Goal: Use online tool/utility: Utilize a website feature to perform a specific function

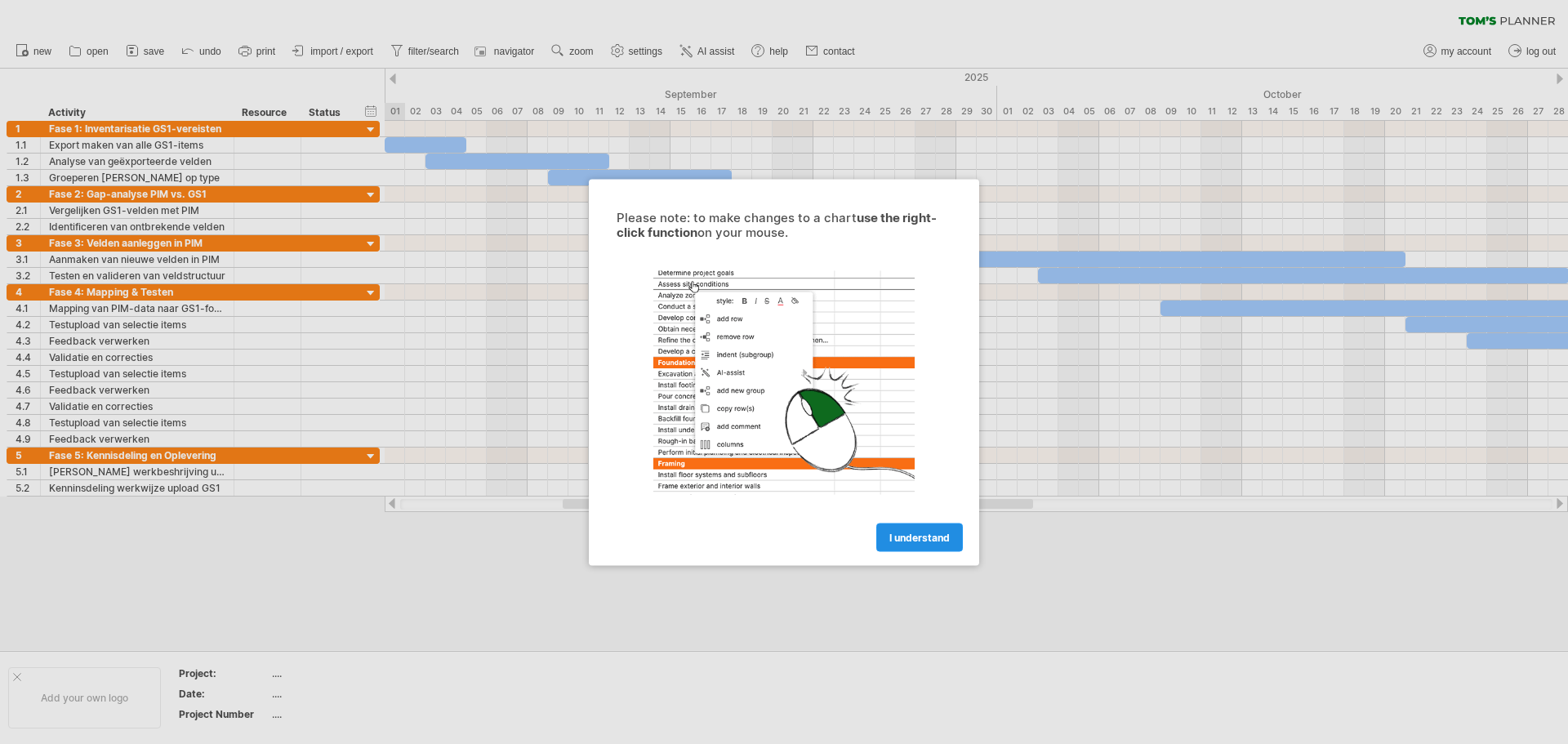
click at [922, 544] on link "I understand" at bounding box center [919, 537] width 86 height 29
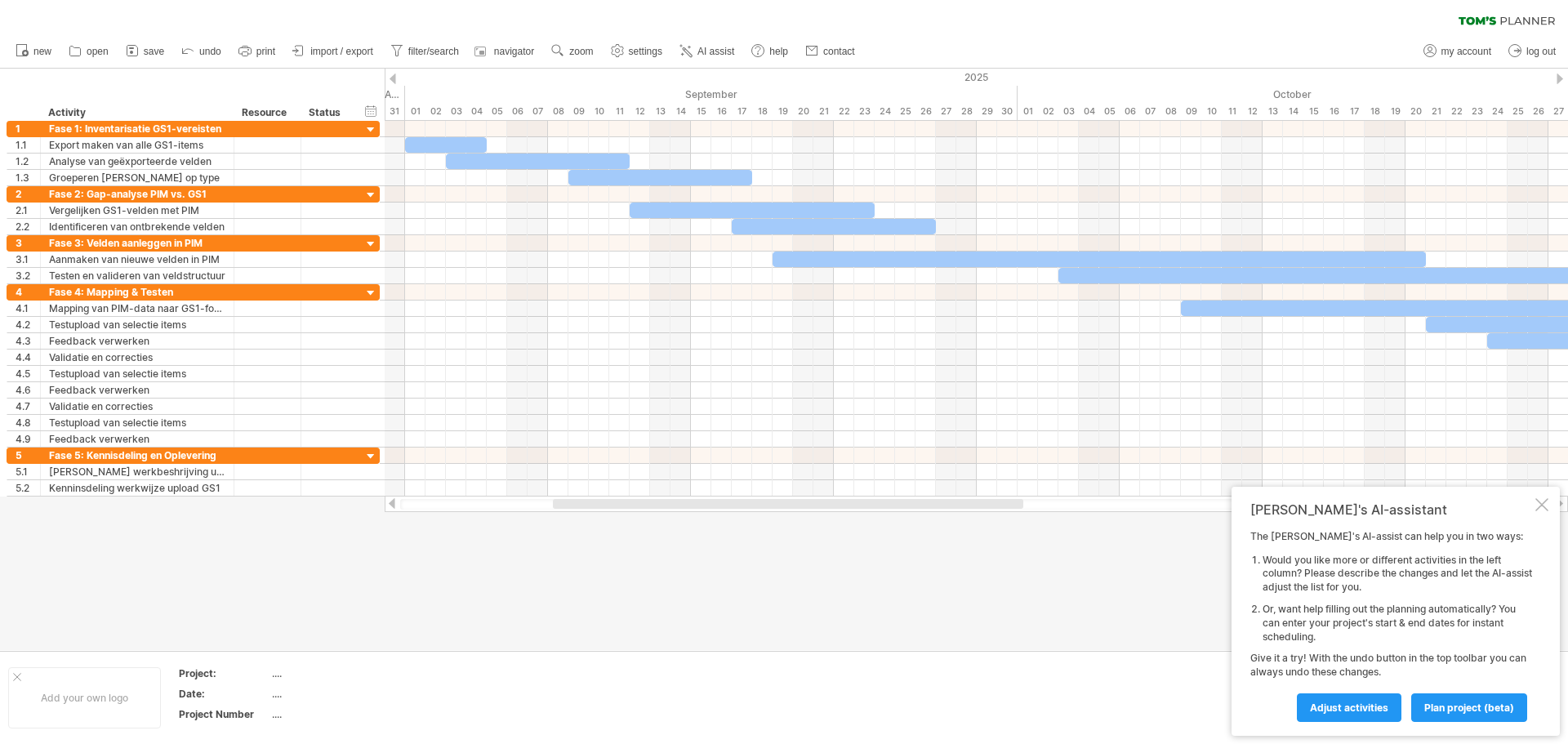
drag, startPoint x: 578, startPoint y: 501, endPoint x: 569, endPoint y: 517, distance: 18.4
click at [569, 517] on div "Trying to reach [DOMAIN_NAME] Connected again... 0% clear filter new 1" at bounding box center [784, 372] width 1568 height 744
click at [1545, 505] on div at bounding box center [1541, 504] width 13 height 13
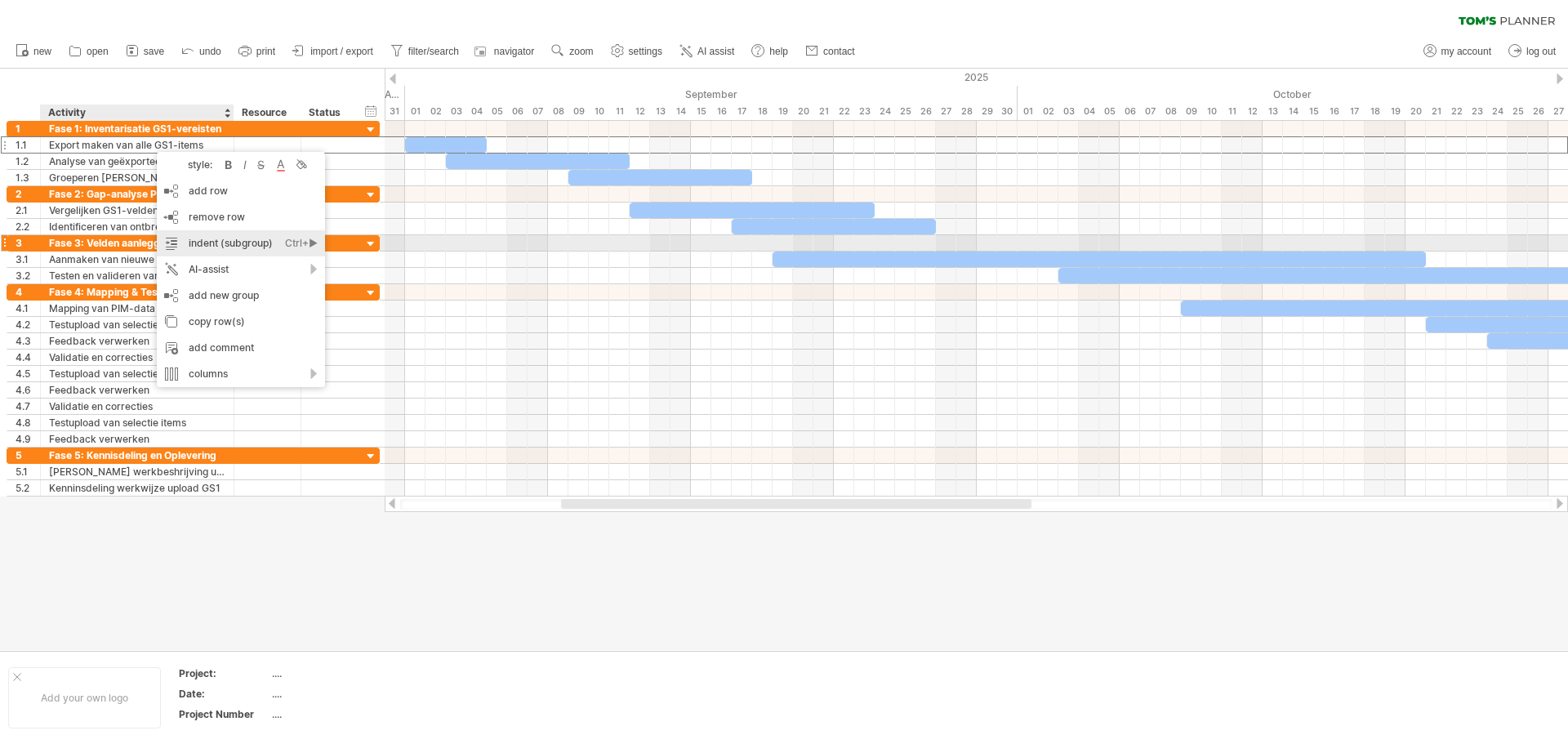
click at [203, 243] on div "indent (subgroup) Ctrl+► Cmd+►" at bounding box center [241, 244] width 168 height 26
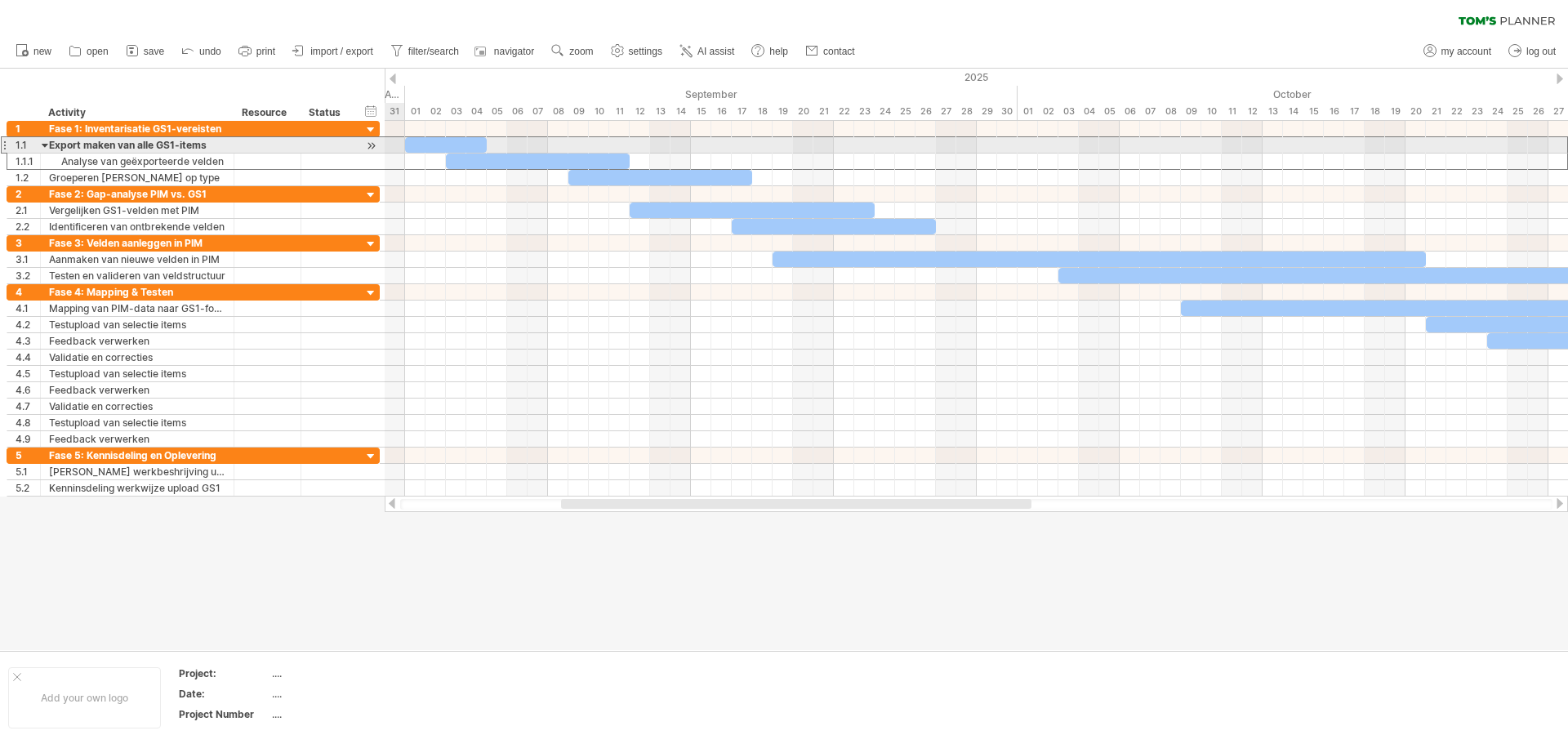
click at [137, 147] on div "Export maken van alle GS1-items" at bounding box center [137, 146] width 176 height 16
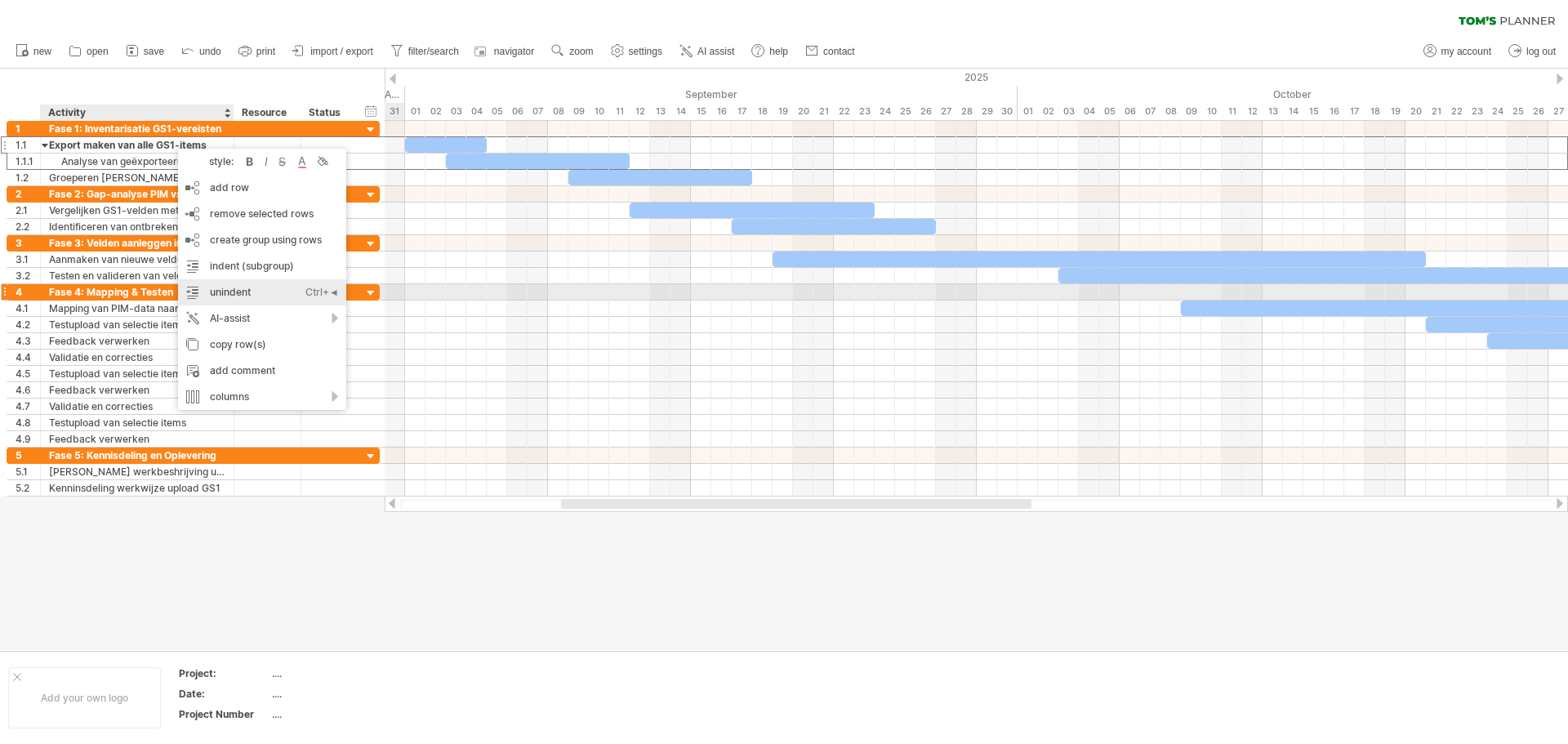
click at [236, 296] on div "unindent Ctrl+◄ Cmd+◄" at bounding box center [262, 292] width 168 height 26
click at [232, 585] on div at bounding box center [784, 359] width 1568 height 582
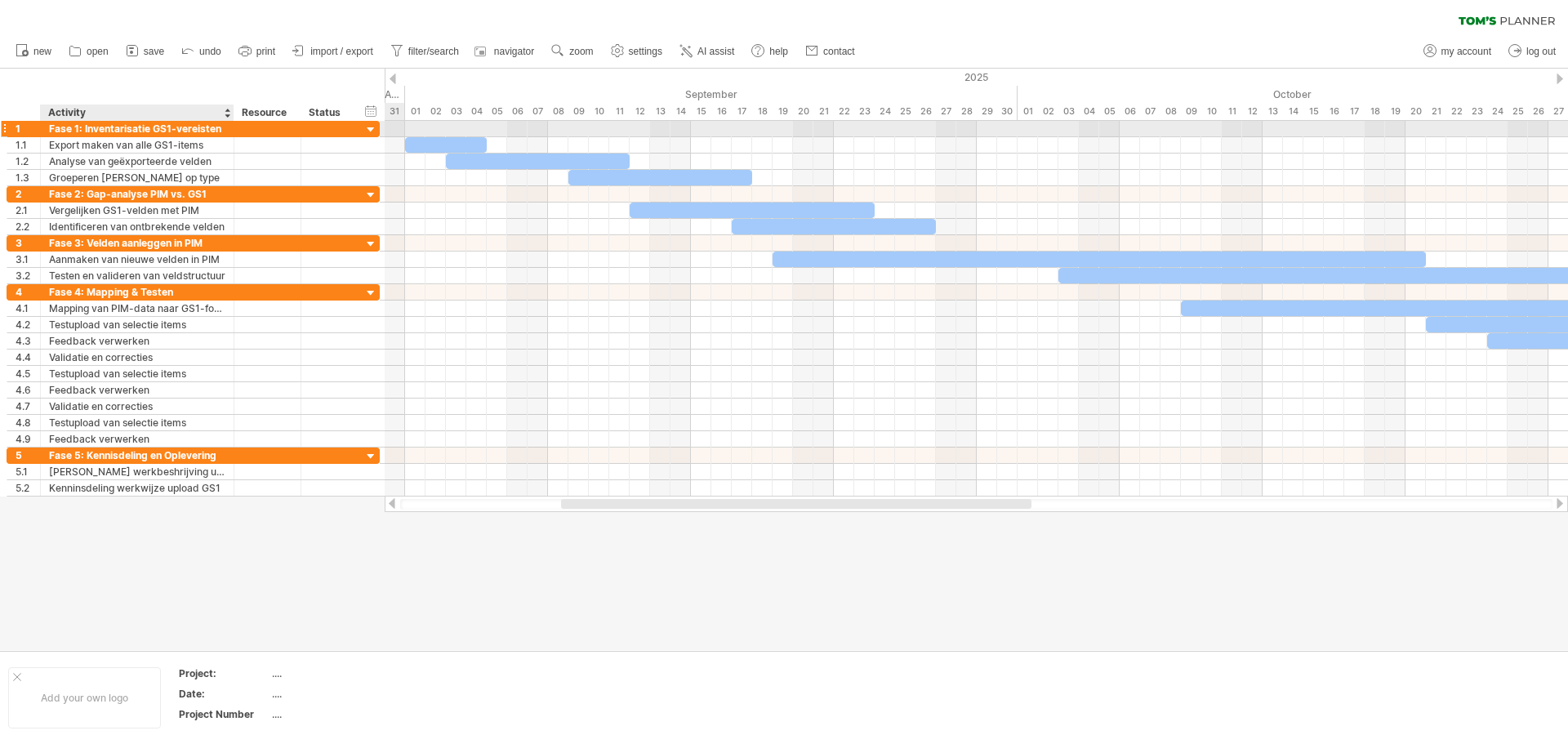
click at [149, 128] on div "Fase 1: Inventarisatie GS1-vereisten" at bounding box center [137, 129] width 176 height 16
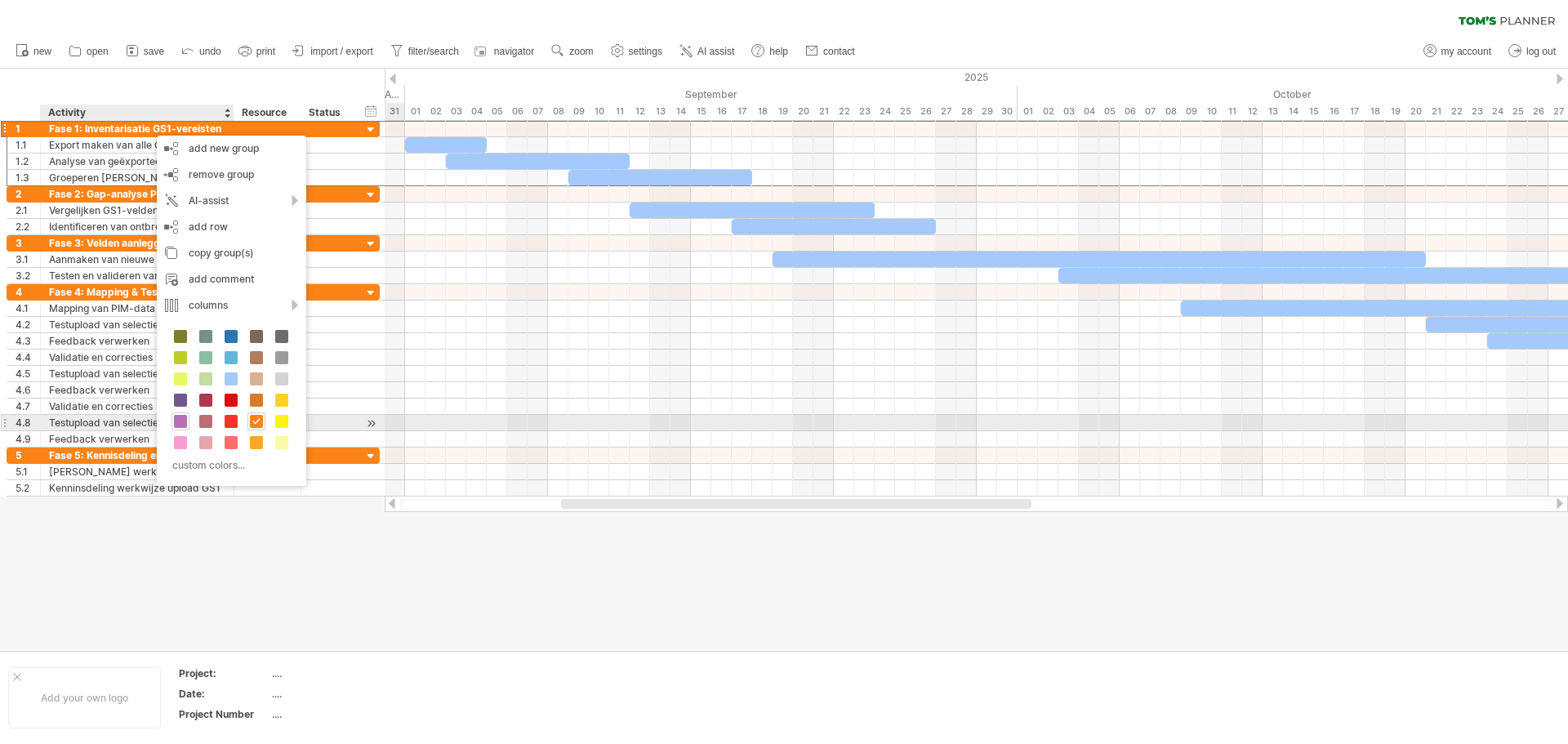
click at [179, 417] on span at bounding box center [180, 421] width 13 height 13
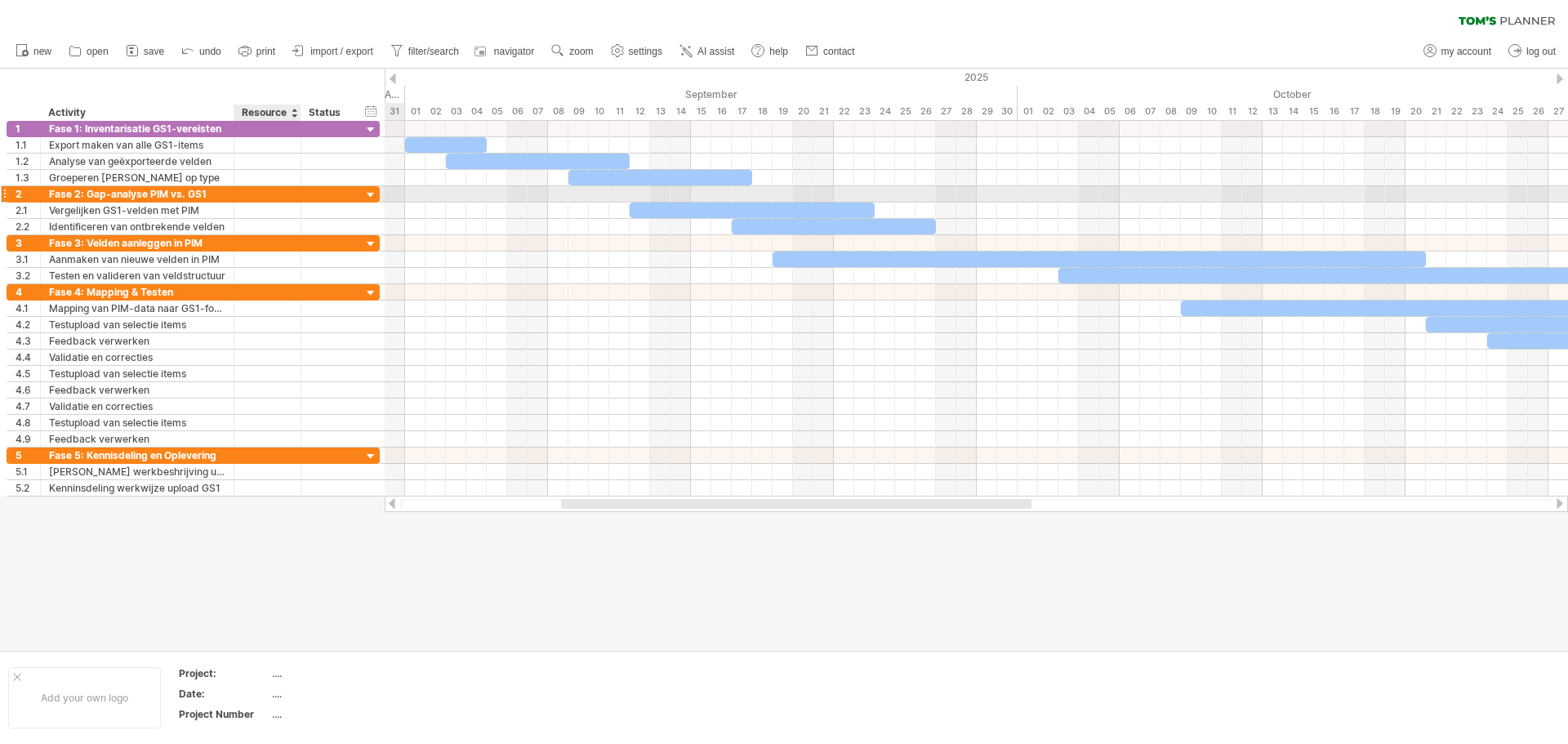
click at [277, 195] on div at bounding box center [267, 194] width 50 height 16
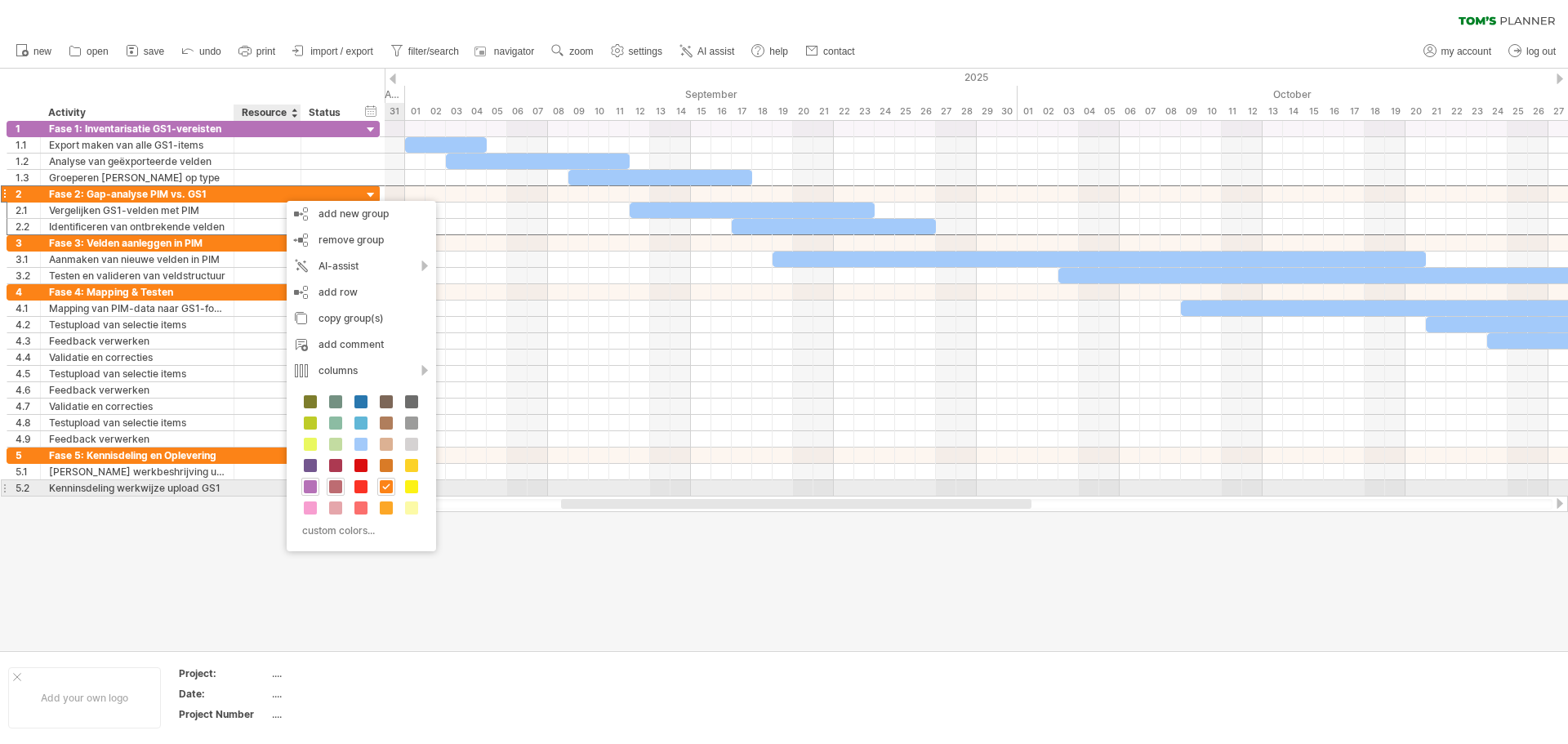
click at [334, 488] on span at bounding box center [335, 486] width 13 height 13
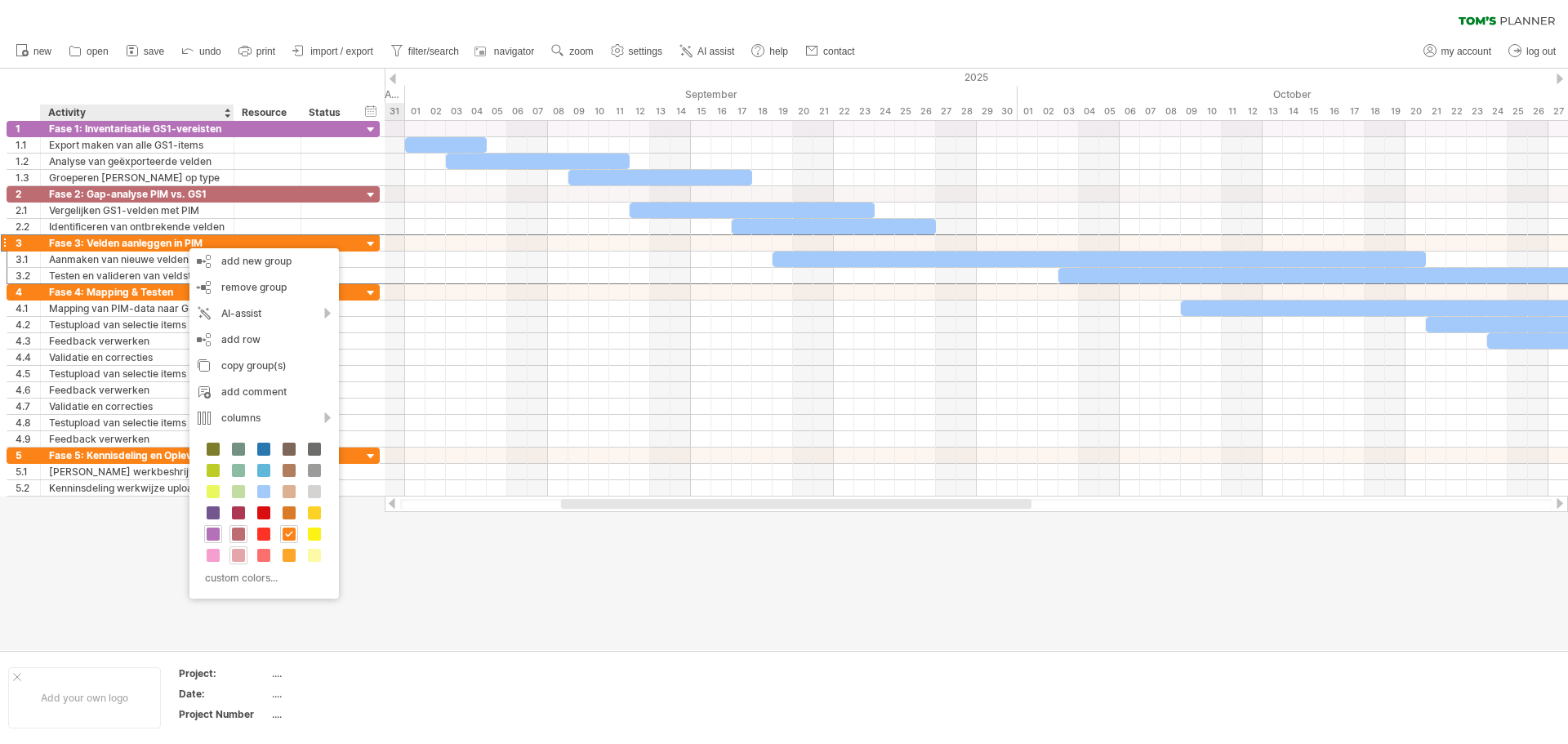
click at [237, 553] on span at bounding box center [238, 555] width 13 height 13
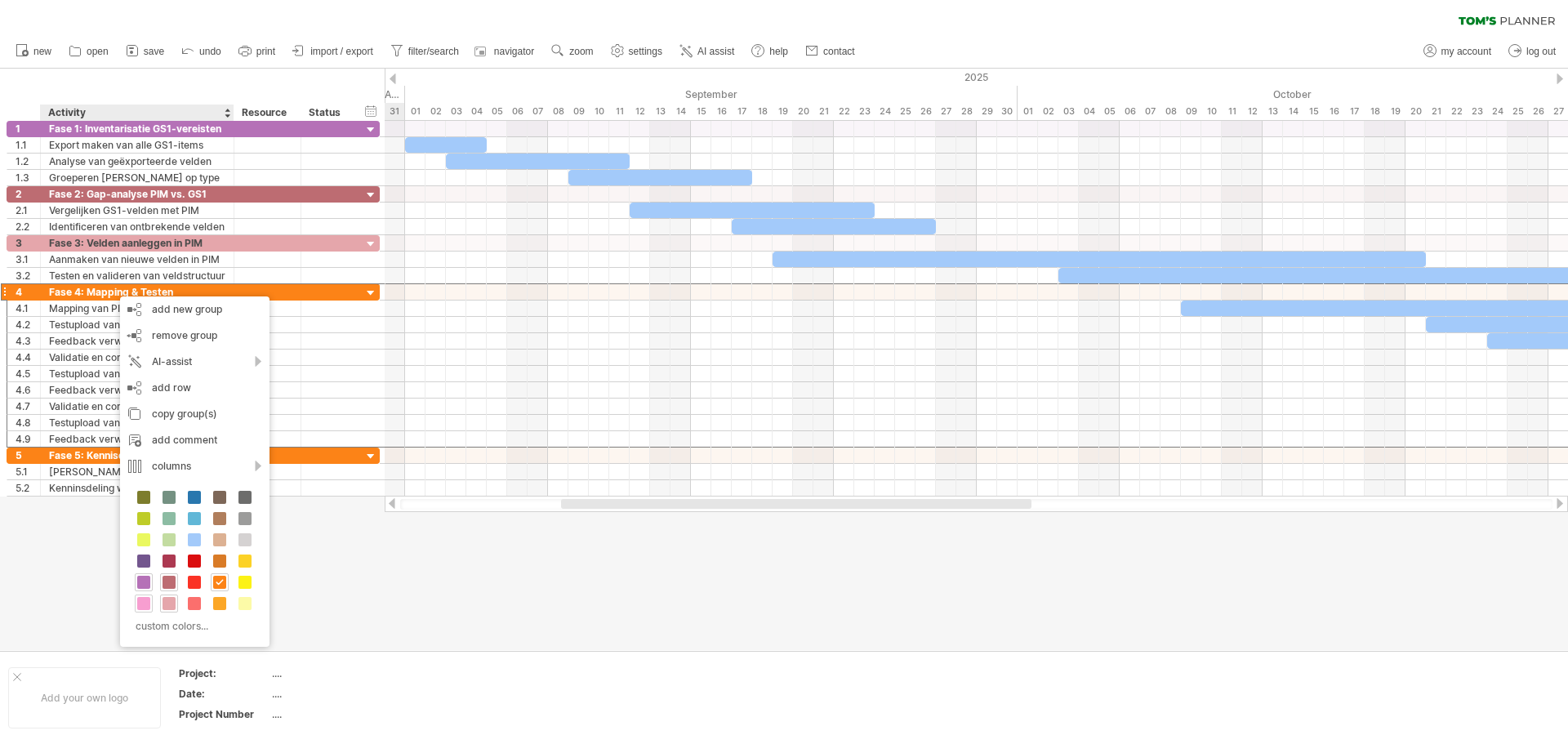
click at [147, 606] on span at bounding box center [144, 603] width 13 height 13
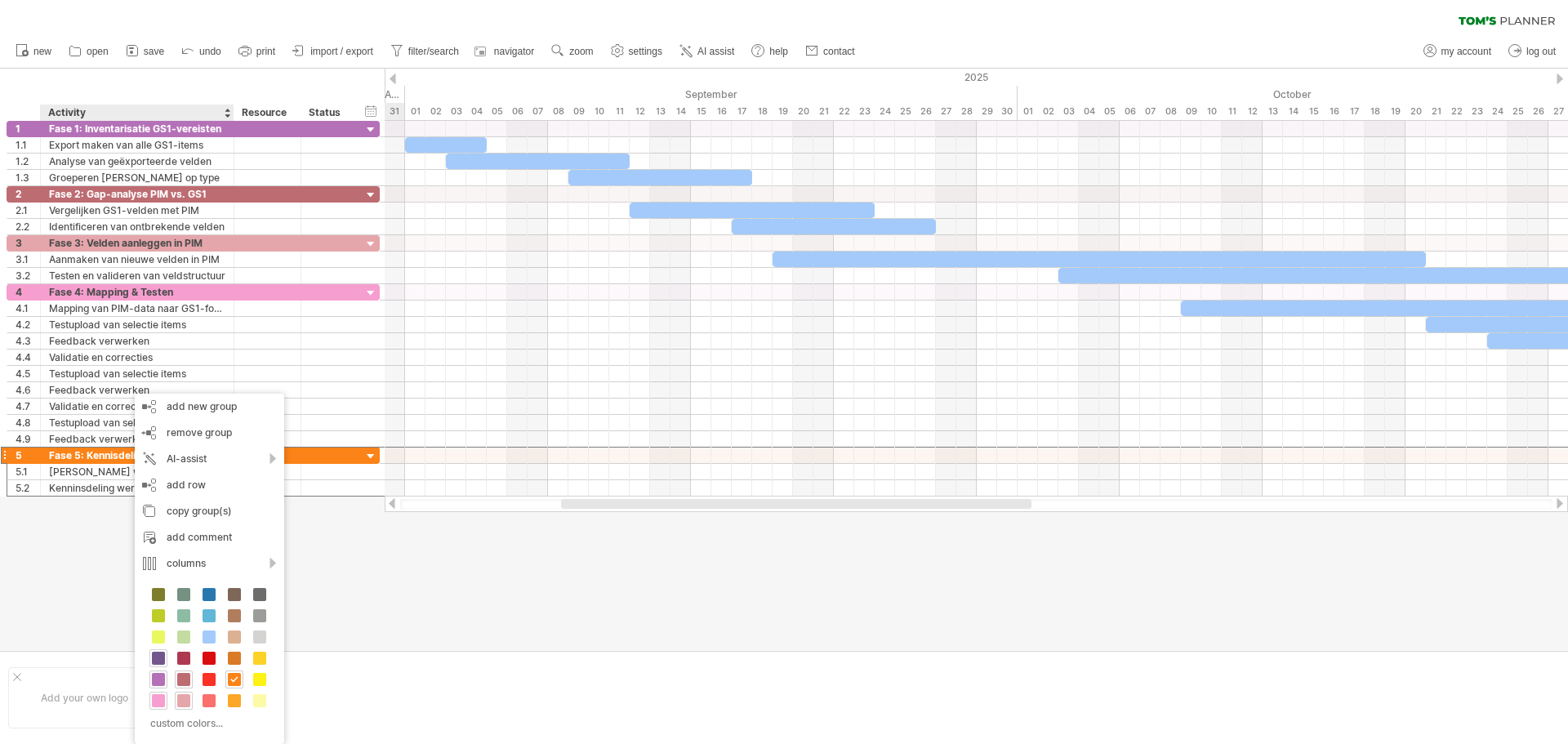
click at [155, 655] on span at bounding box center [157, 658] width 13 height 13
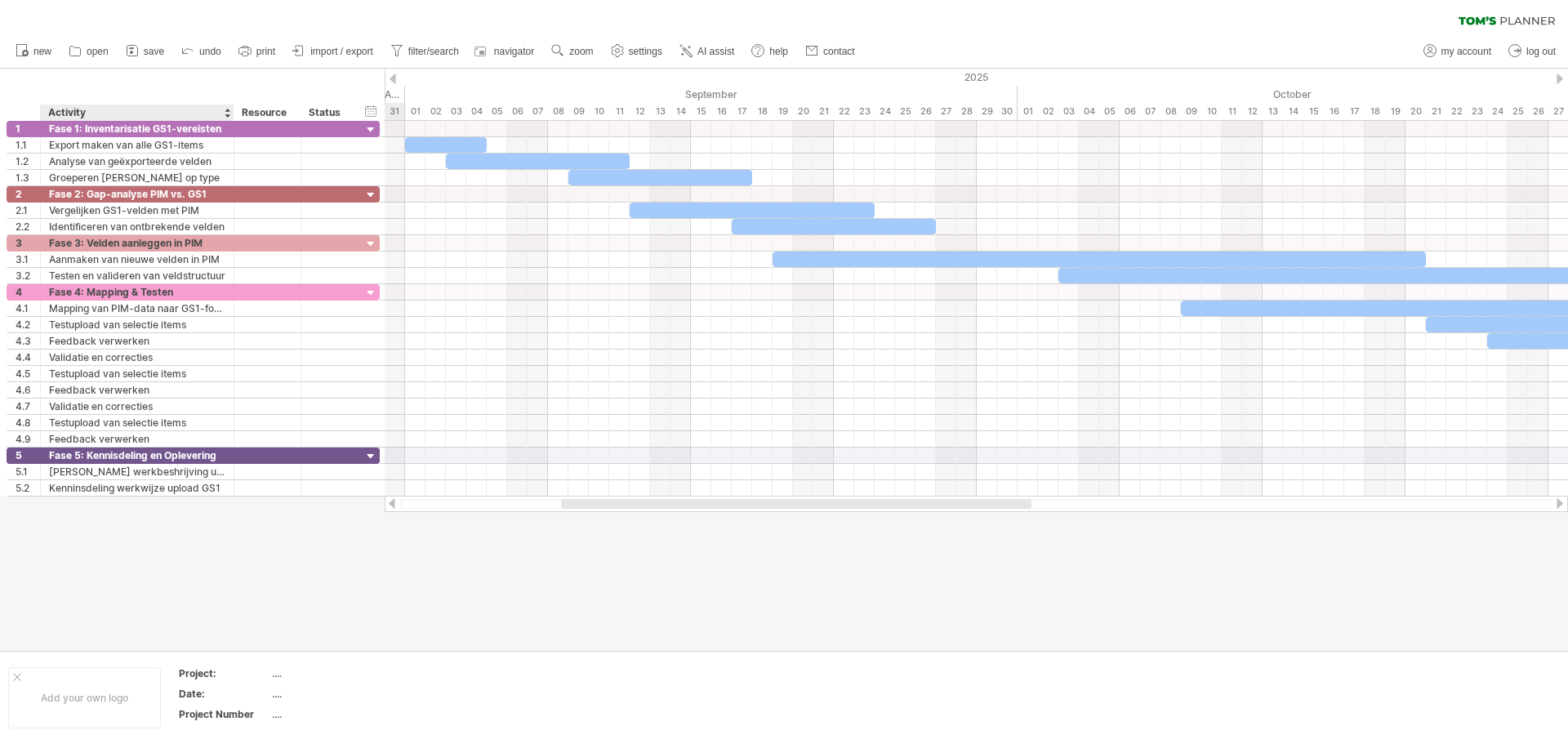
click at [198, 538] on div at bounding box center [784, 359] width 1568 height 582
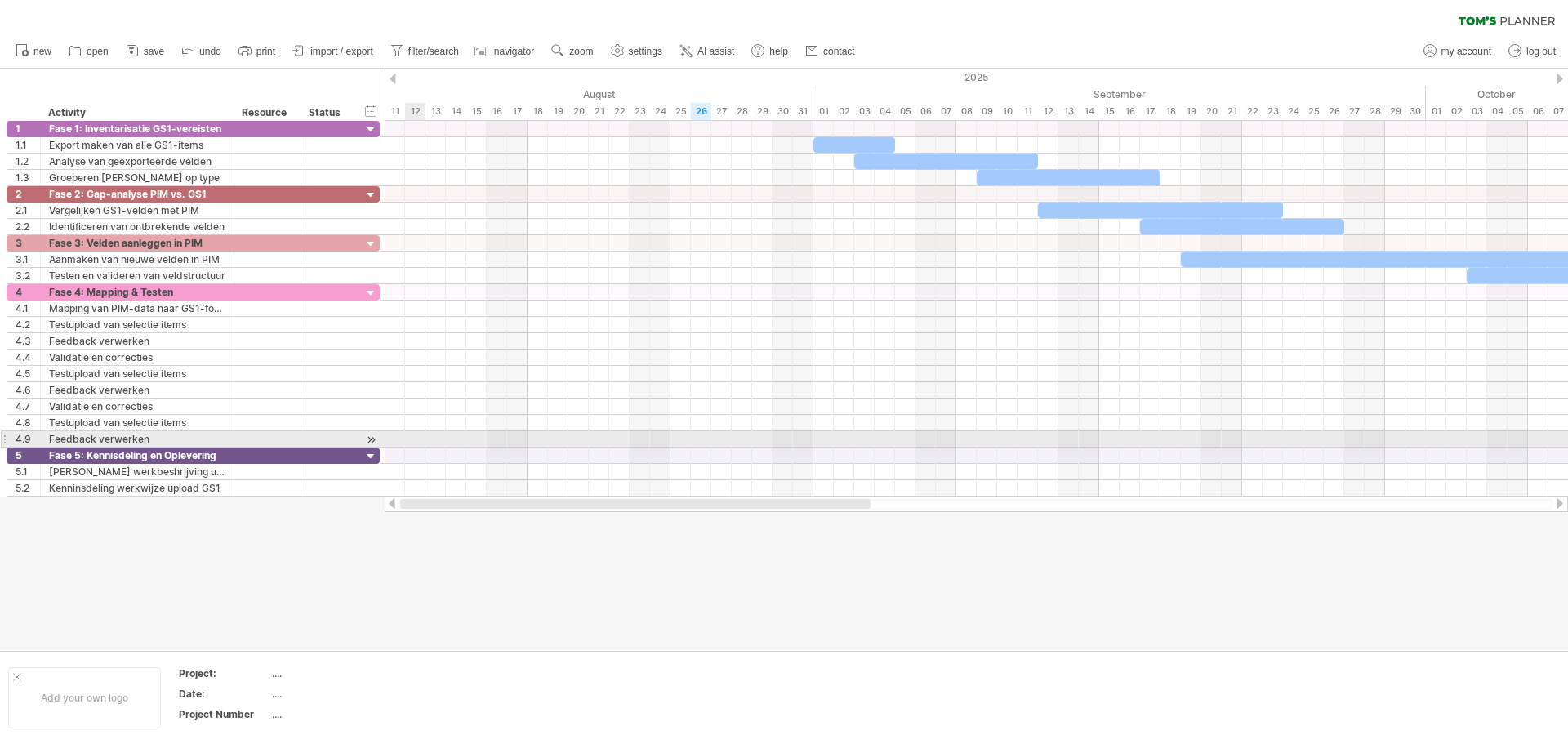
drag, startPoint x: 643, startPoint y: 505, endPoint x: 412, endPoint y: 446, distance: 238.4
click at [412, 446] on div "Trying to reach [DOMAIN_NAME] Connected again... 0% clear filter new 1" at bounding box center [784, 372] width 1568 height 744
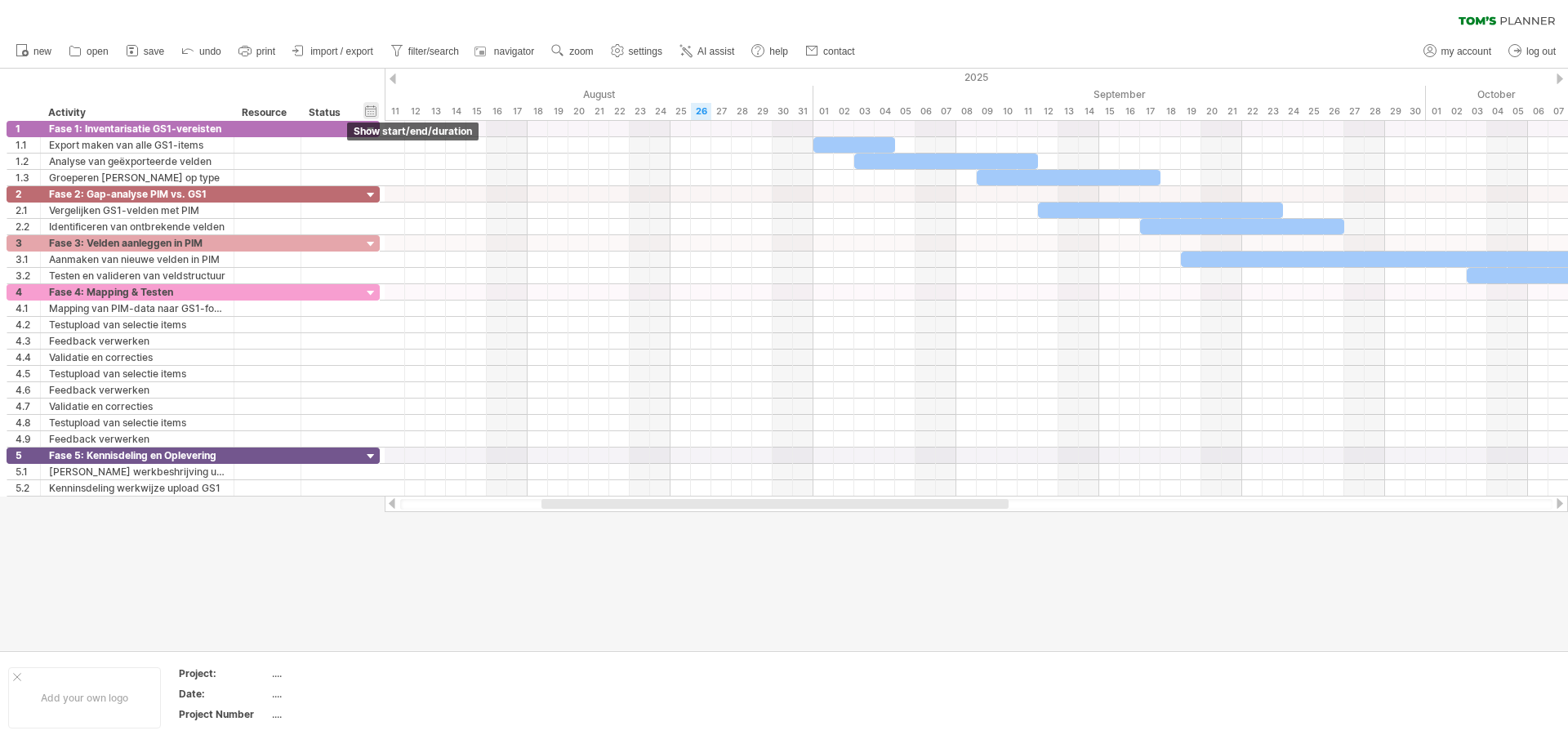
click at [370, 109] on div "hide start/end/duration show start/end/duration" at bounding box center [371, 110] width 16 height 17
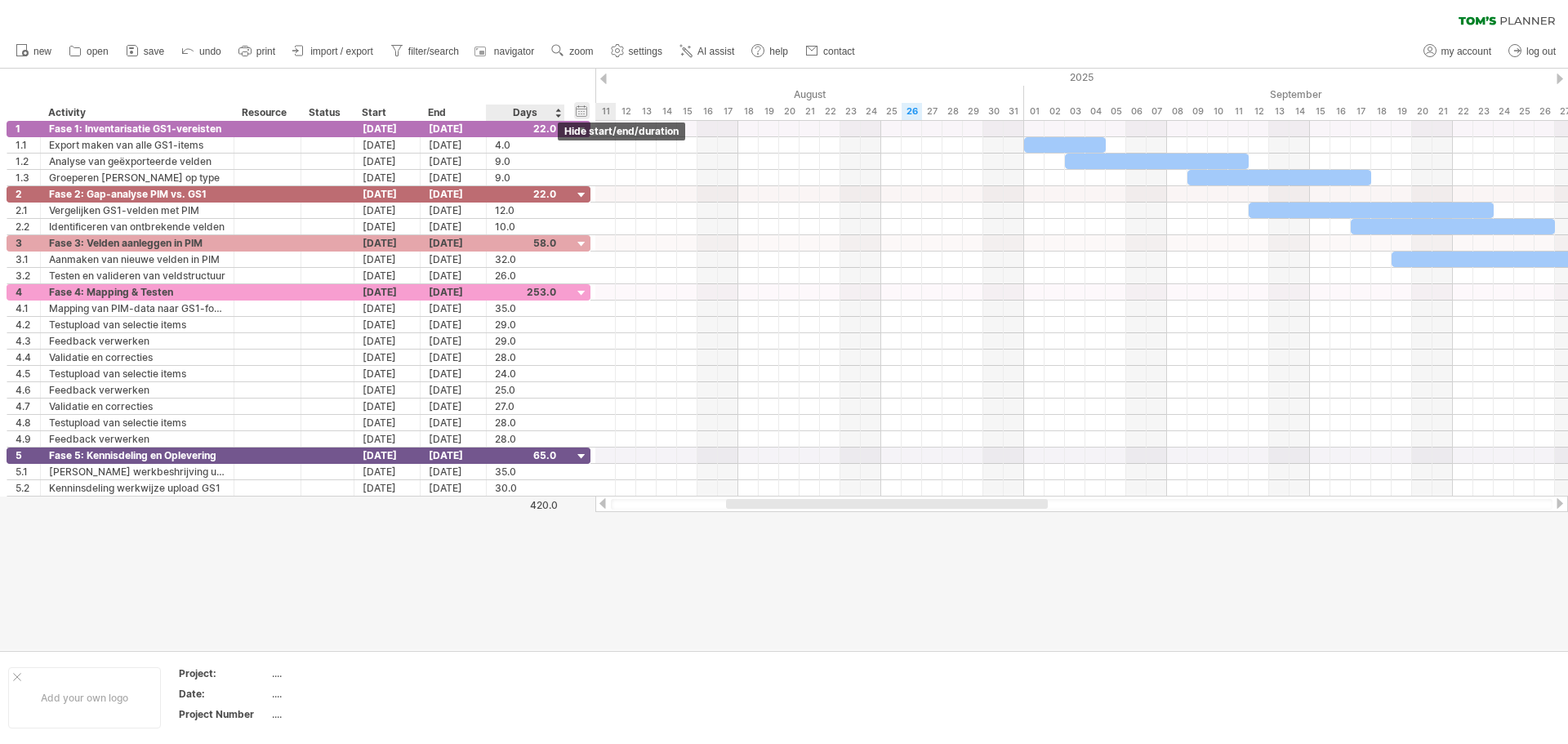
click at [579, 114] on div "hide start/end/duration show start/end/duration" at bounding box center [582, 110] width 16 height 17
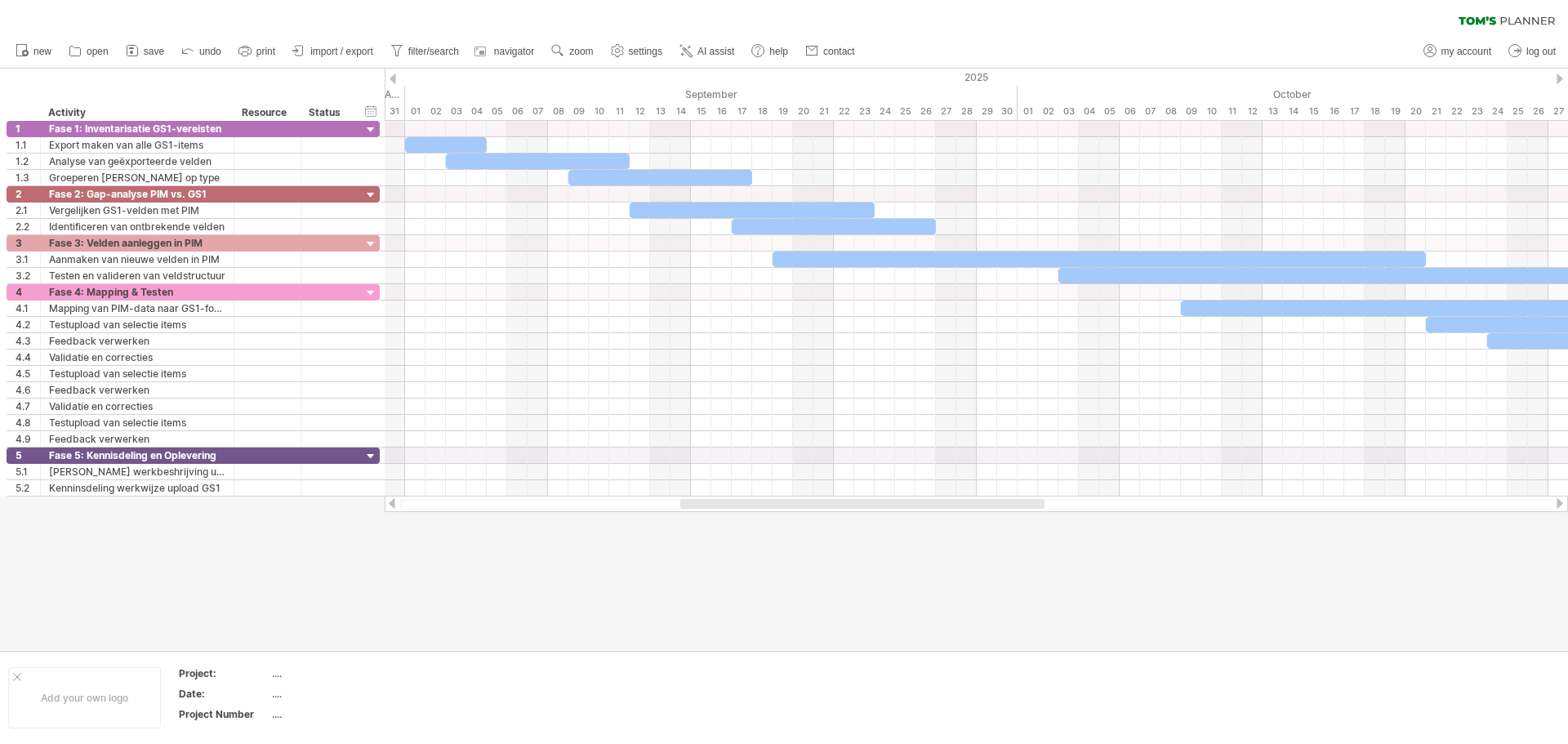
drag, startPoint x: 780, startPoint y: 505, endPoint x: 917, endPoint y: 528, distance: 138.9
click at [917, 528] on div "Trying to reach [DOMAIN_NAME] Connected again... 0% clear filter new 1" at bounding box center [784, 372] width 1568 height 744
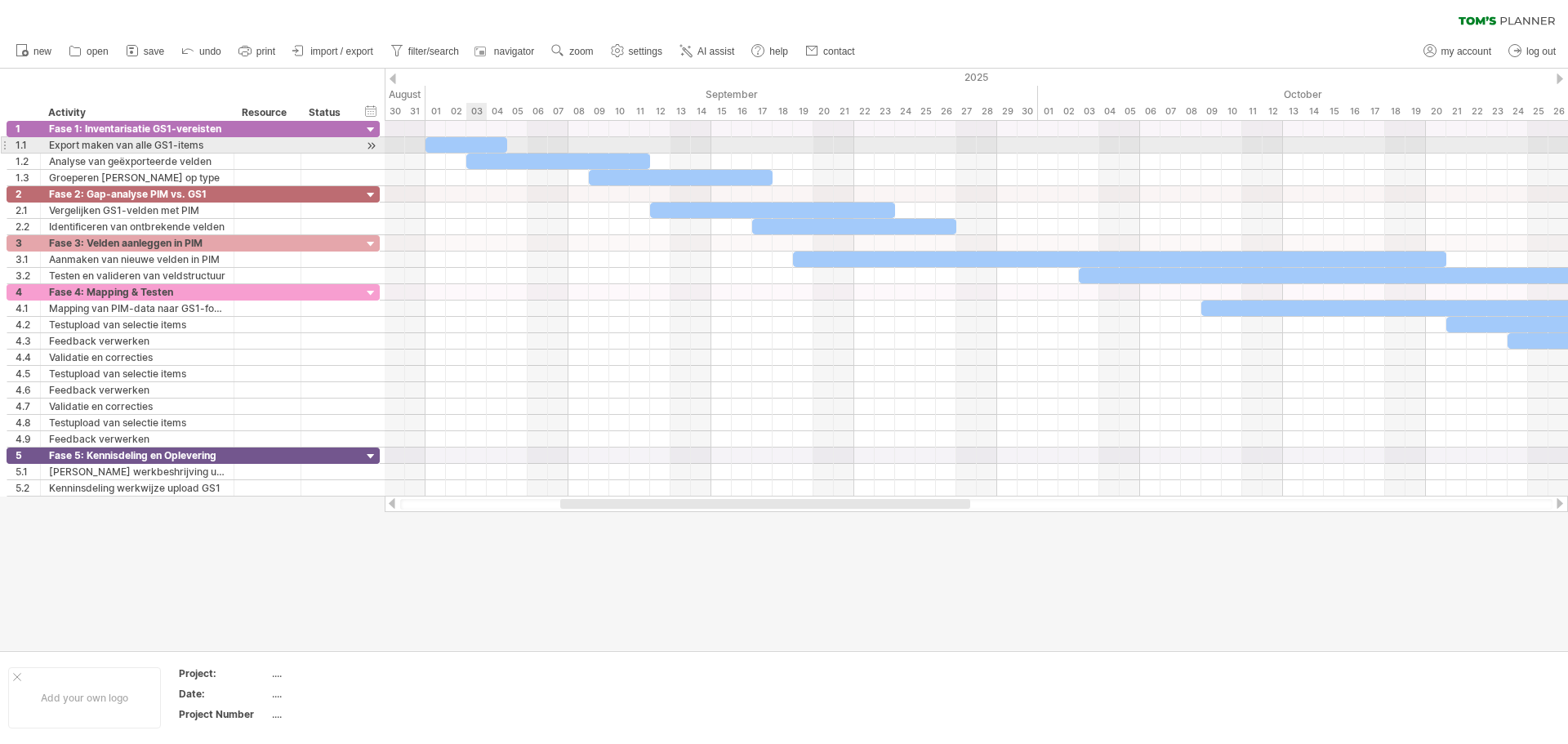
click at [471, 143] on div at bounding box center [467, 146] width 81 height 16
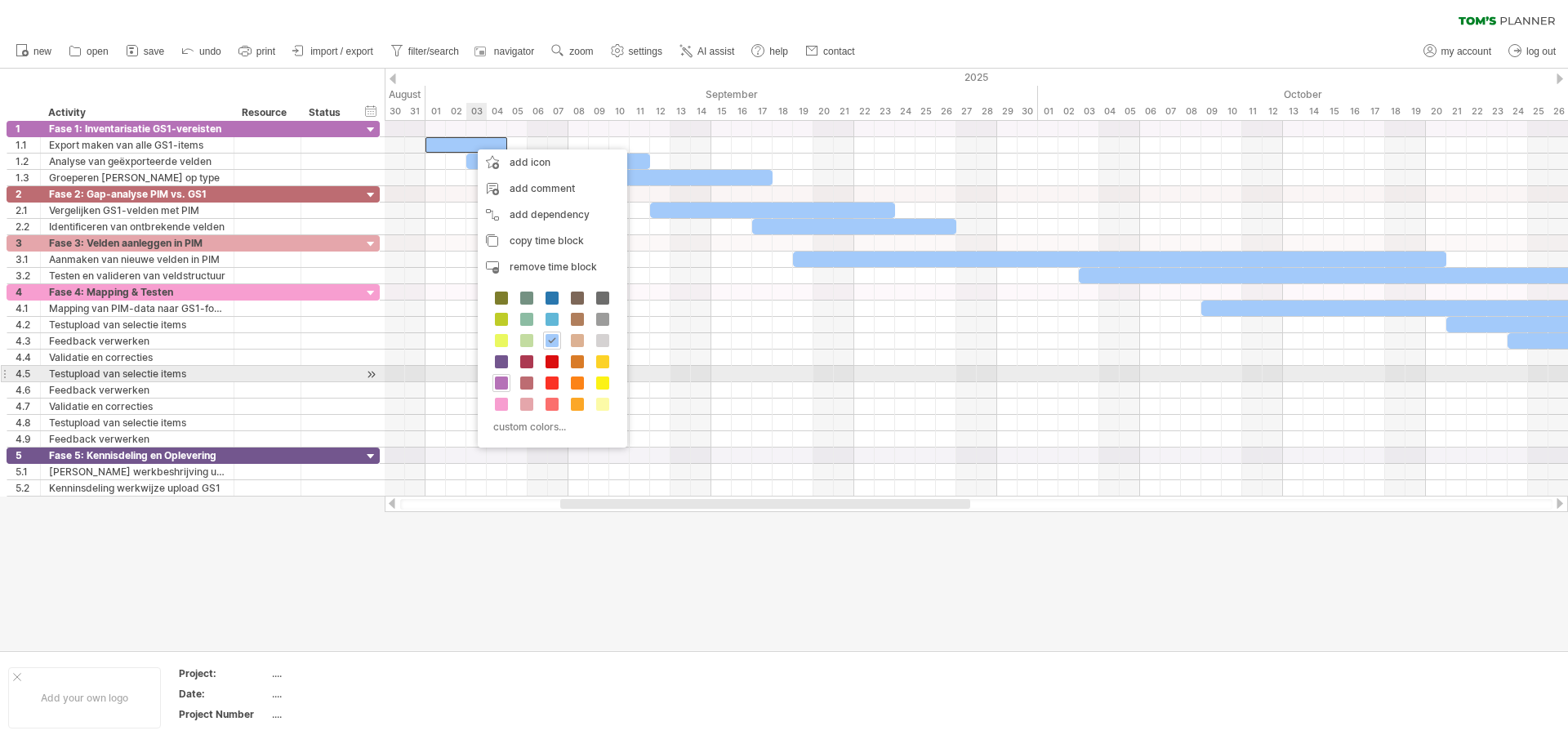
click at [503, 381] on span at bounding box center [501, 382] width 13 height 13
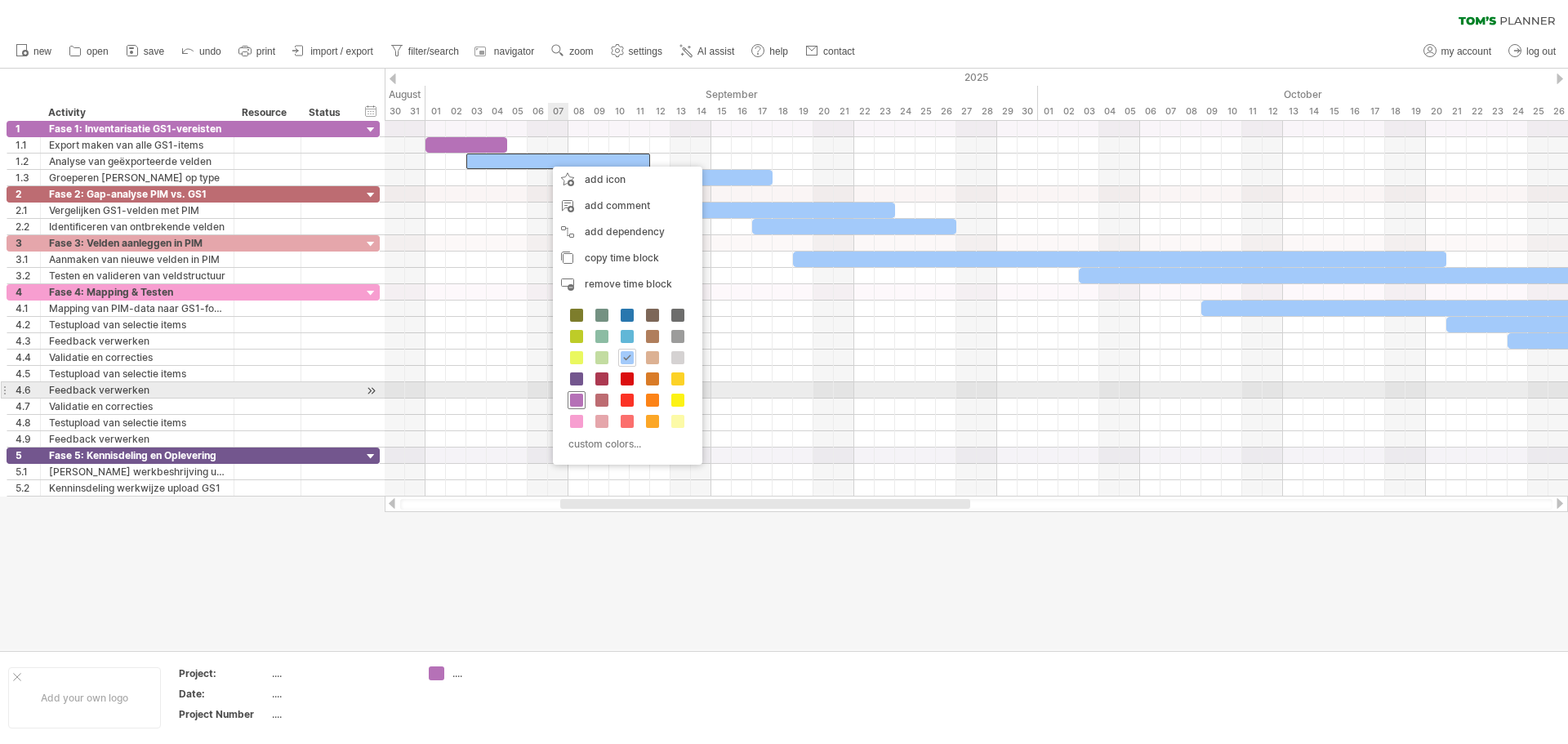
click at [576, 398] on span at bounding box center [576, 399] width 13 height 13
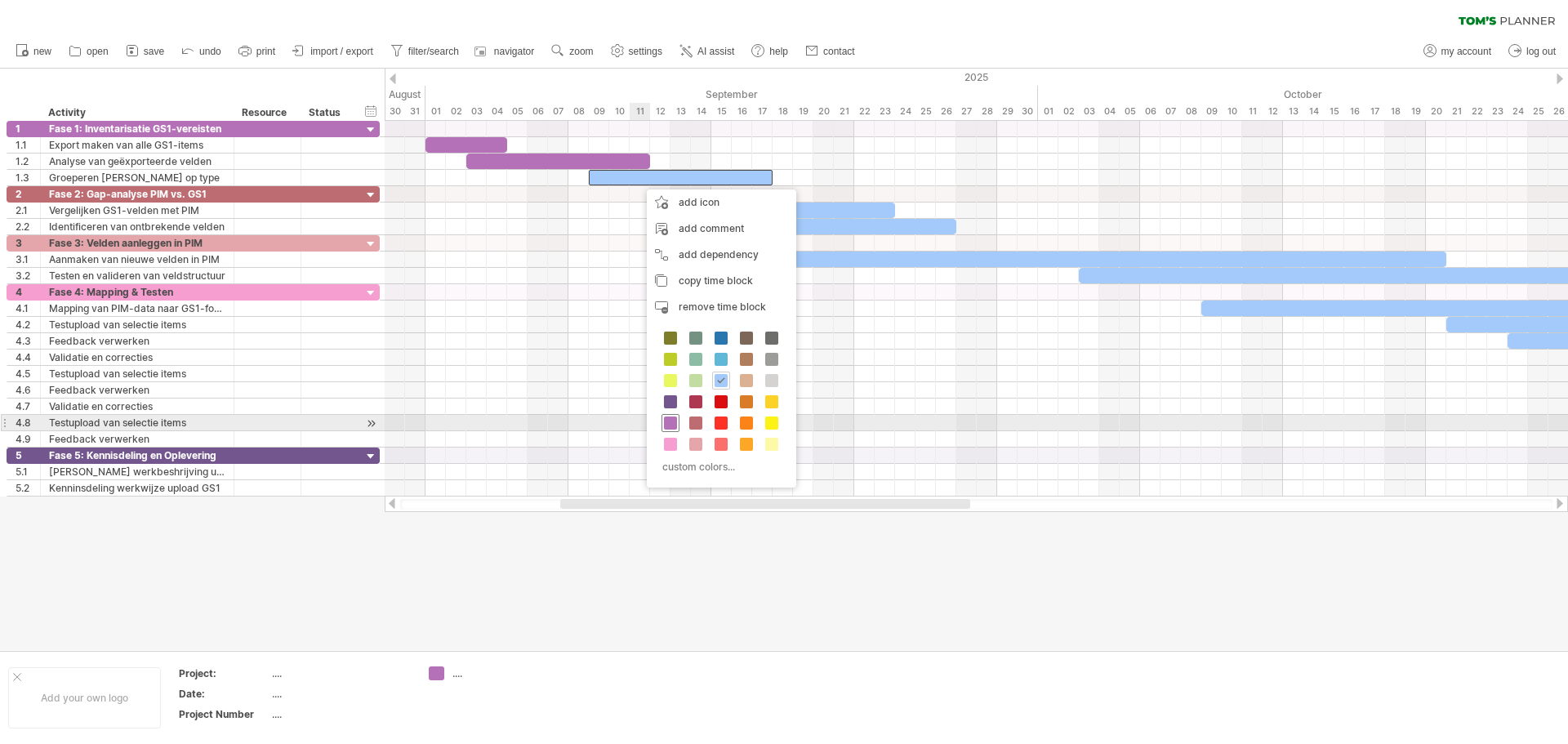
click at [677, 428] on span at bounding box center [670, 423] width 13 height 13
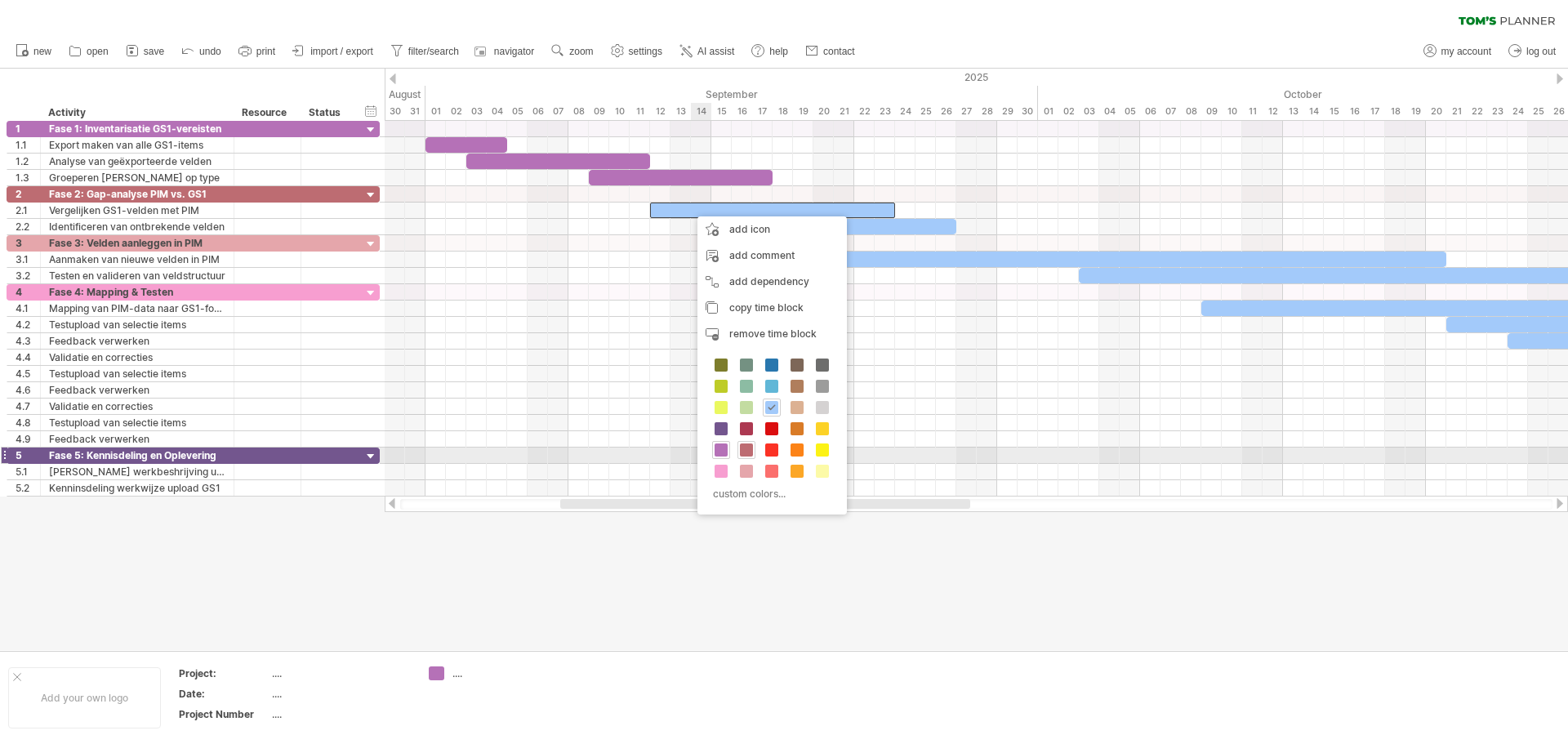
click at [746, 449] on span at bounding box center [746, 450] width 13 height 13
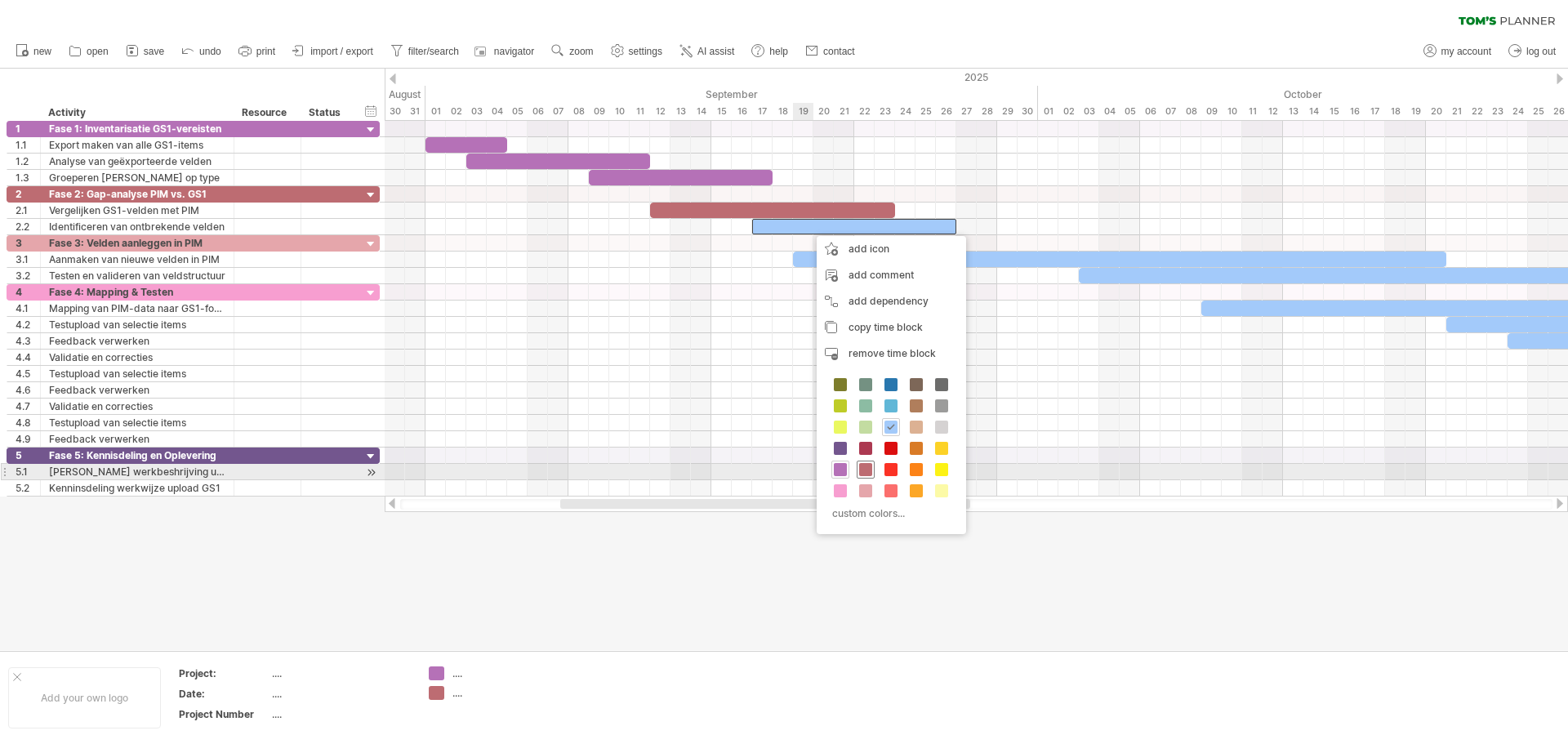
click at [864, 468] on span at bounding box center [865, 470] width 13 height 13
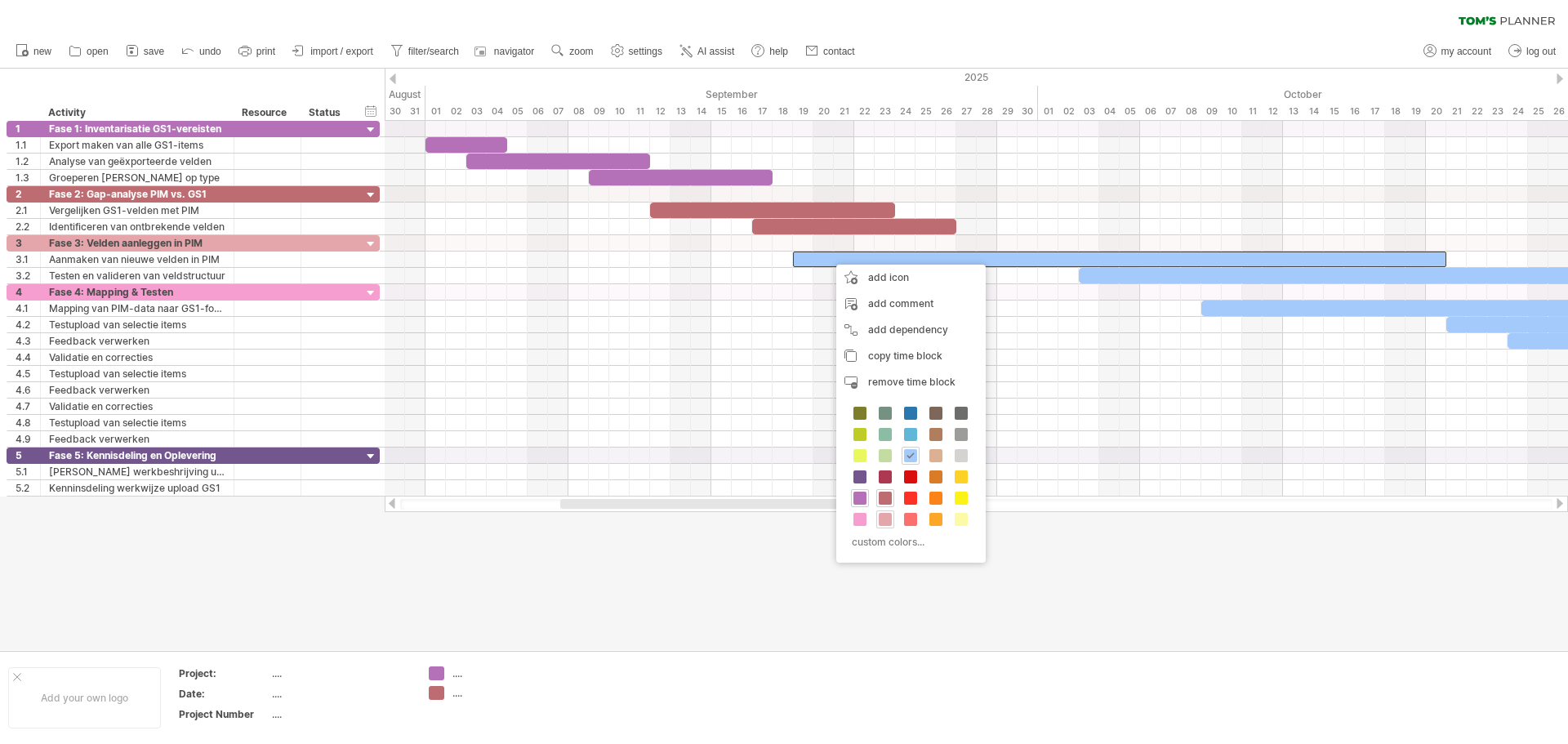
click at [881, 515] on span at bounding box center [885, 519] width 13 height 13
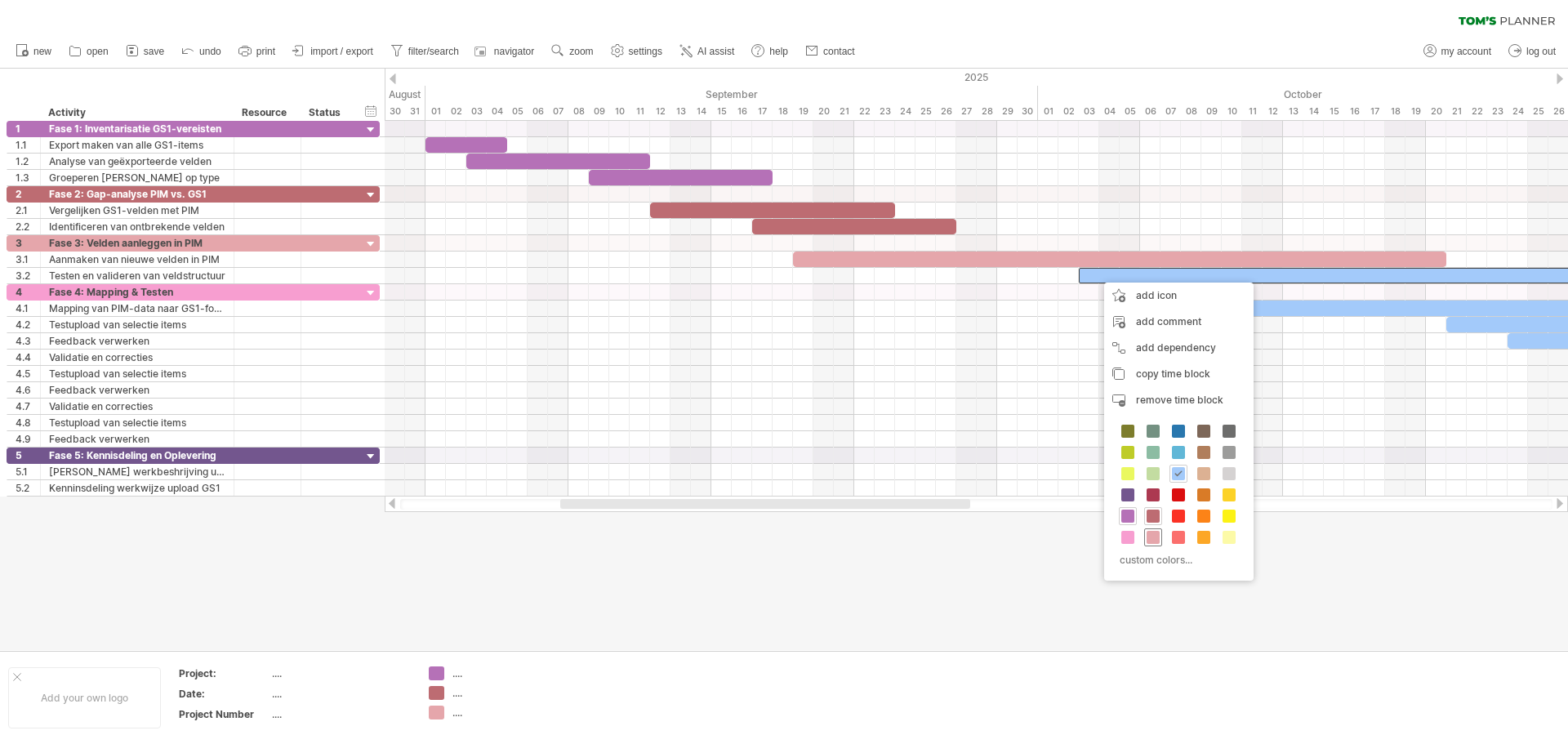
click at [1152, 538] on span at bounding box center [1153, 537] width 13 height 13
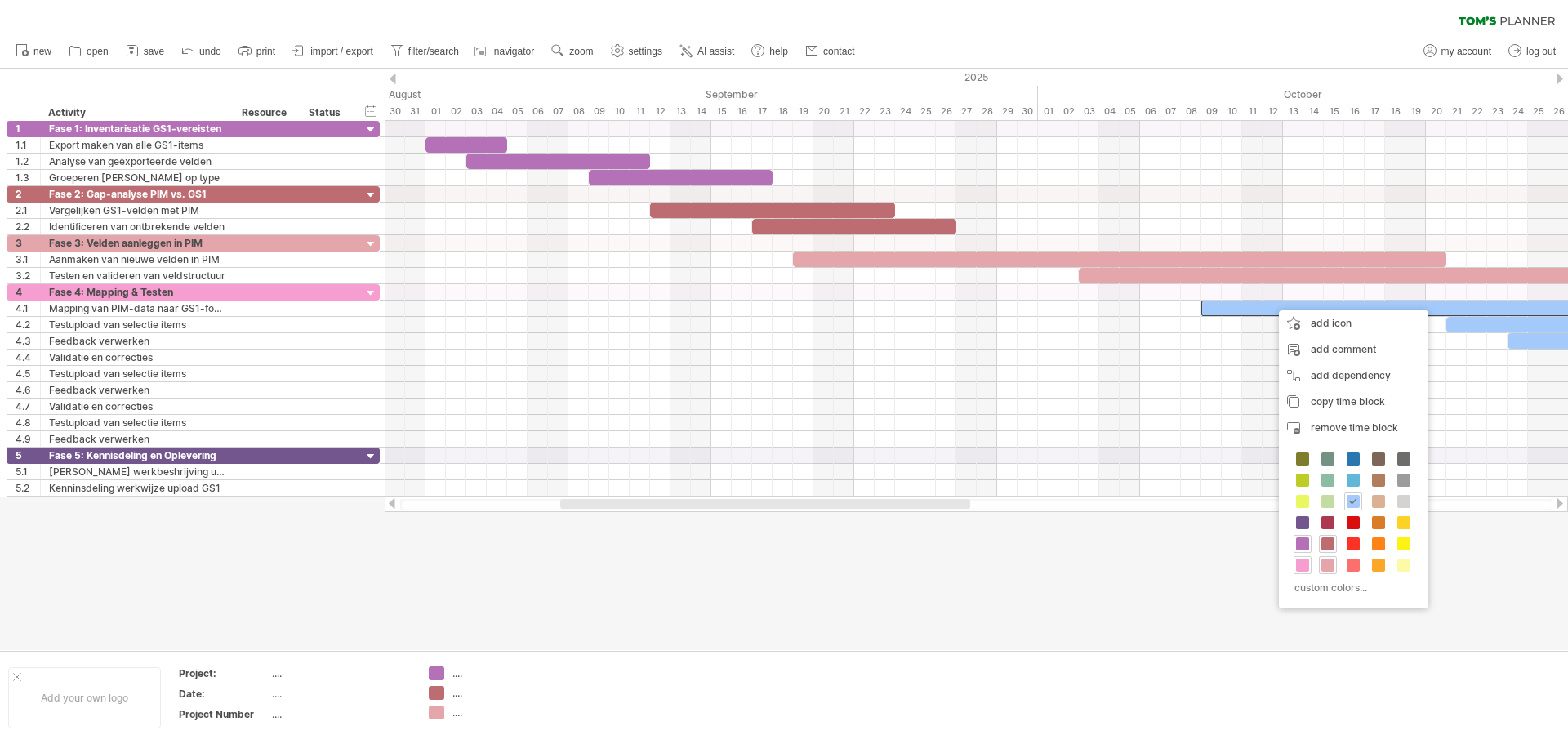
click at [1301, 566] on span at bounding box center [1303, 565] width 13 height 13
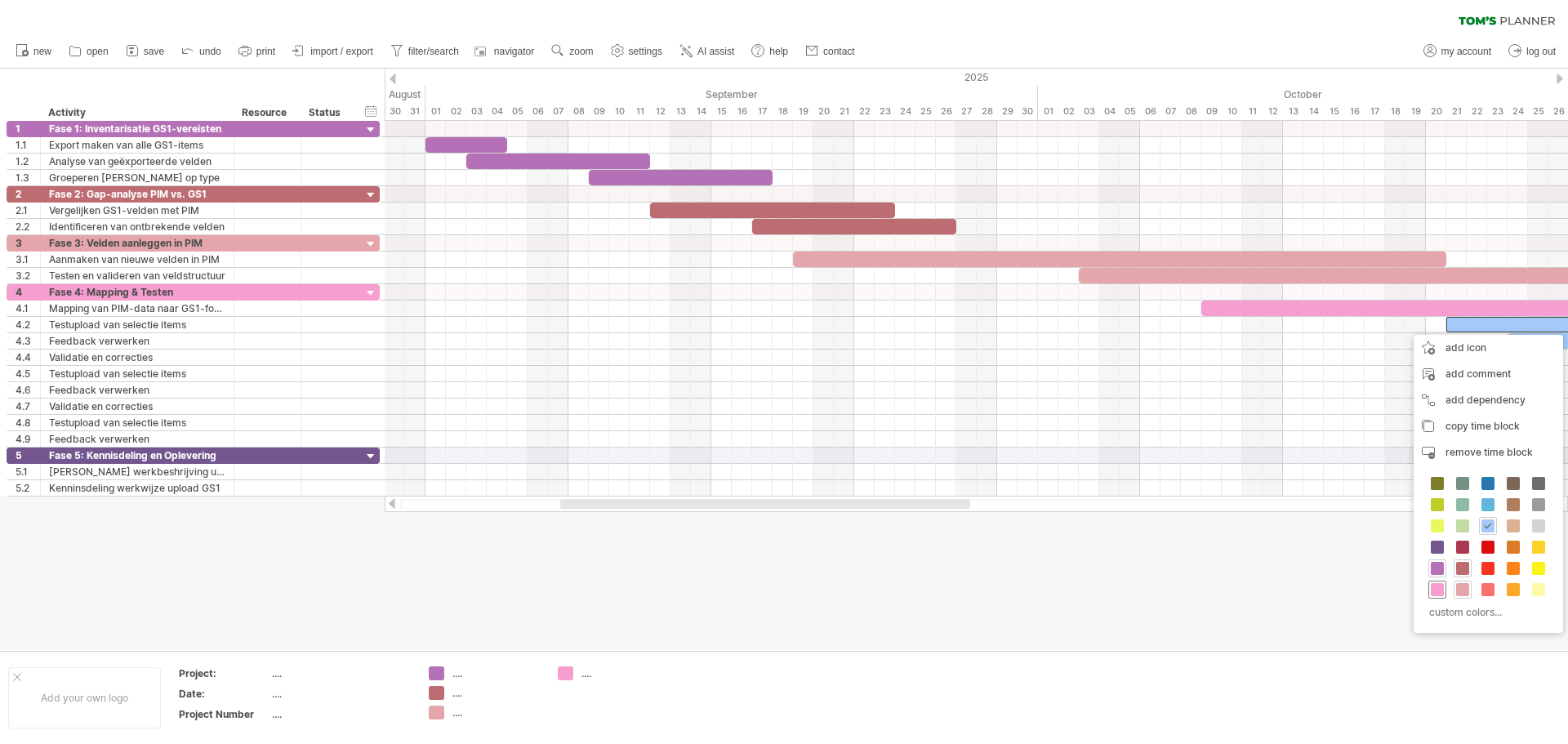
click at [1436, 588] on span at bounding box center [1437, 589] width 13 height 13
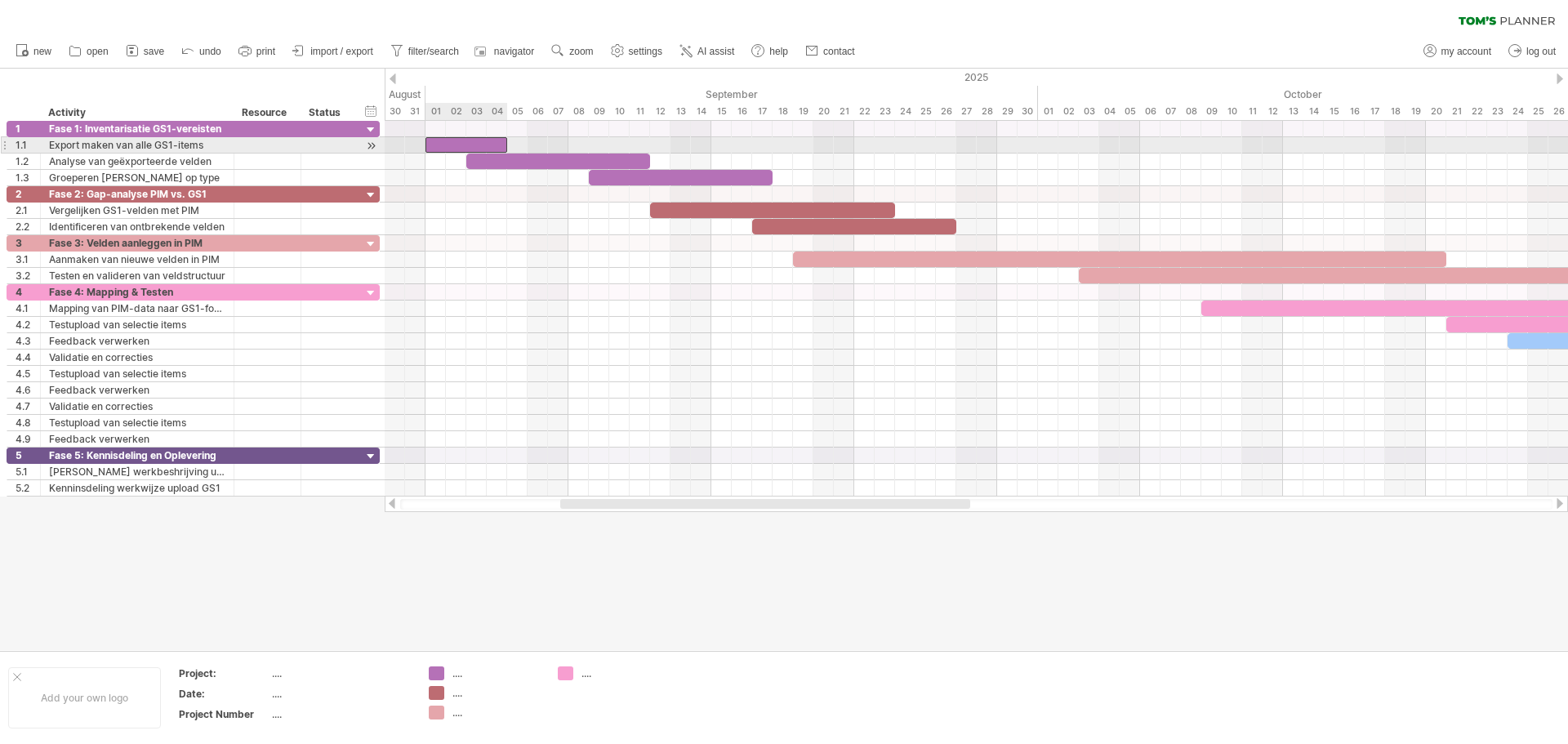
click at [479, 141] on div at bounding box center [467, 146] width 81 height 16
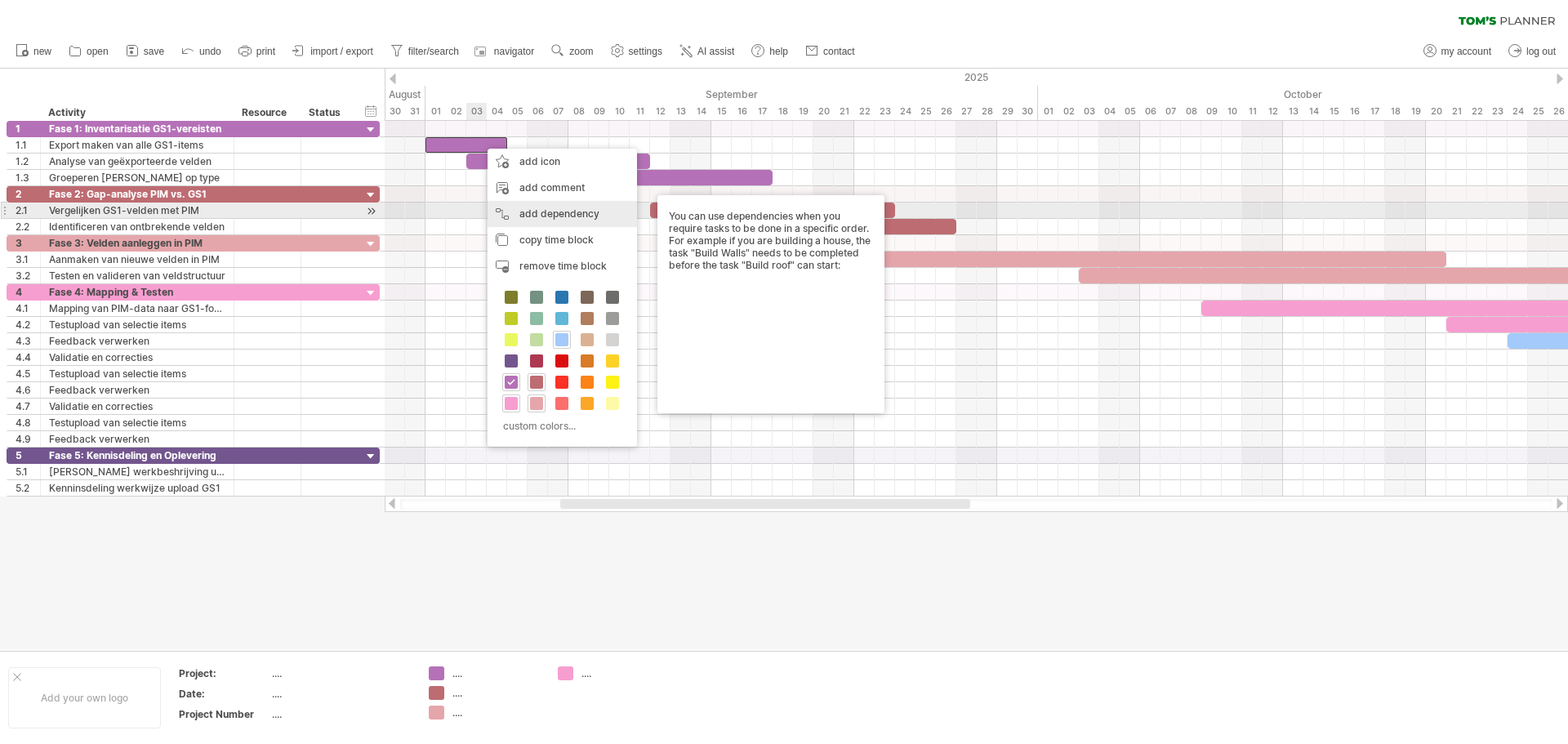
click at [542, 212] on div "add dependency You can use dependencies when you require tasks to be done in a …" at bounding box center [562, 214] width 150 height 26
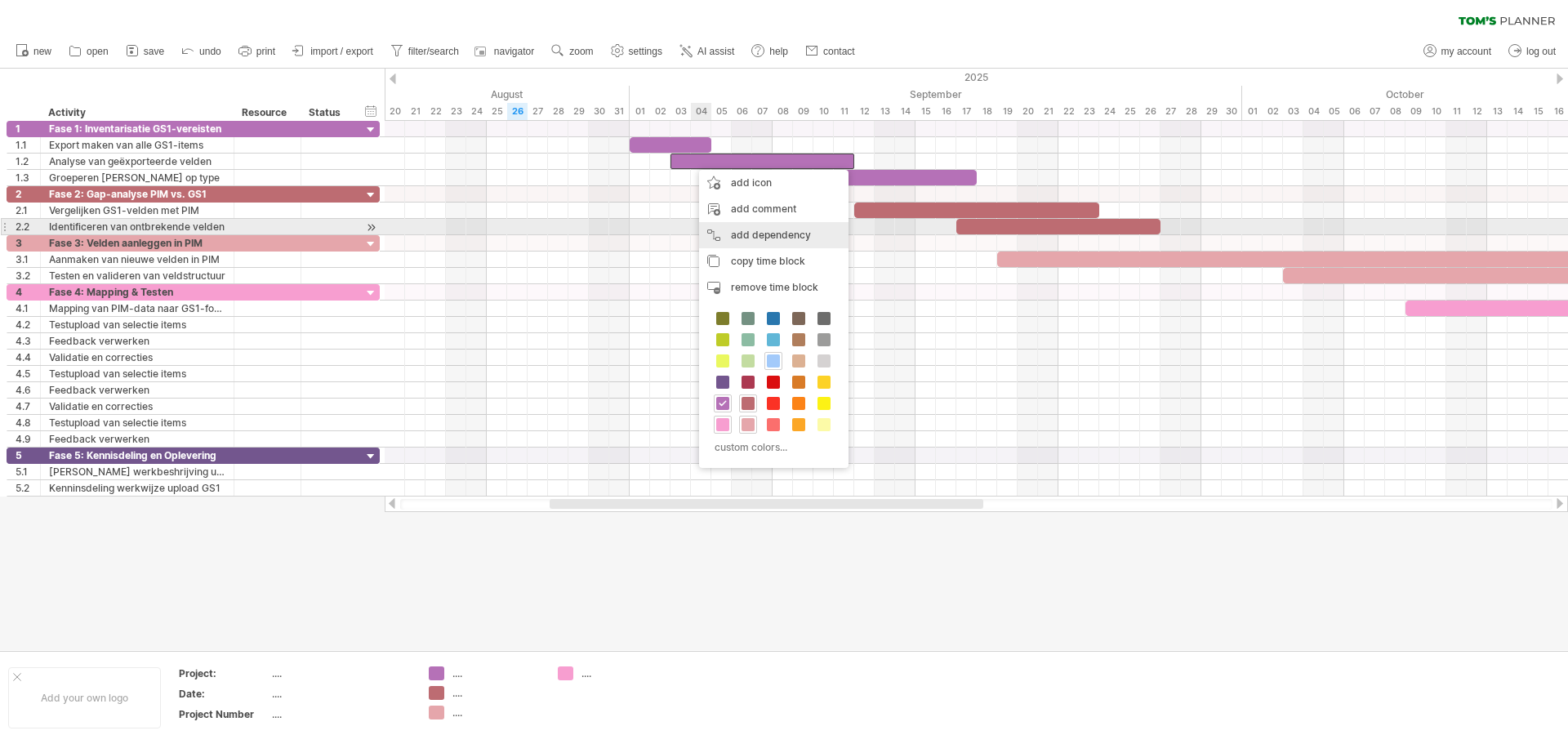
click at [739, 228] on div "add dependency You can use dependencies when you require tasks to be done in a …" at bounding box center [774, 235] width 150 height 26
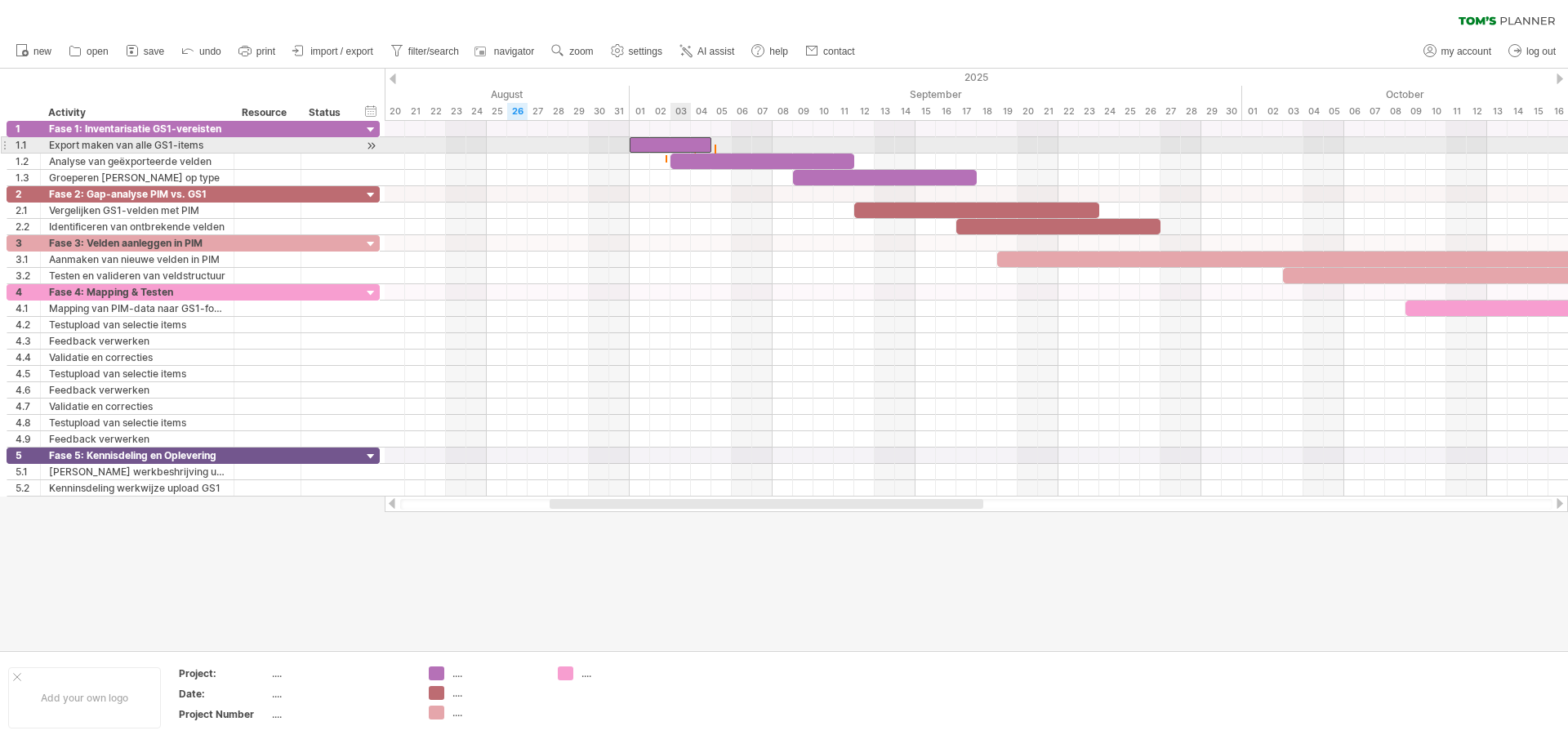
click at [690, 144] on div at bounding box center [671, 146] width 81 height 16
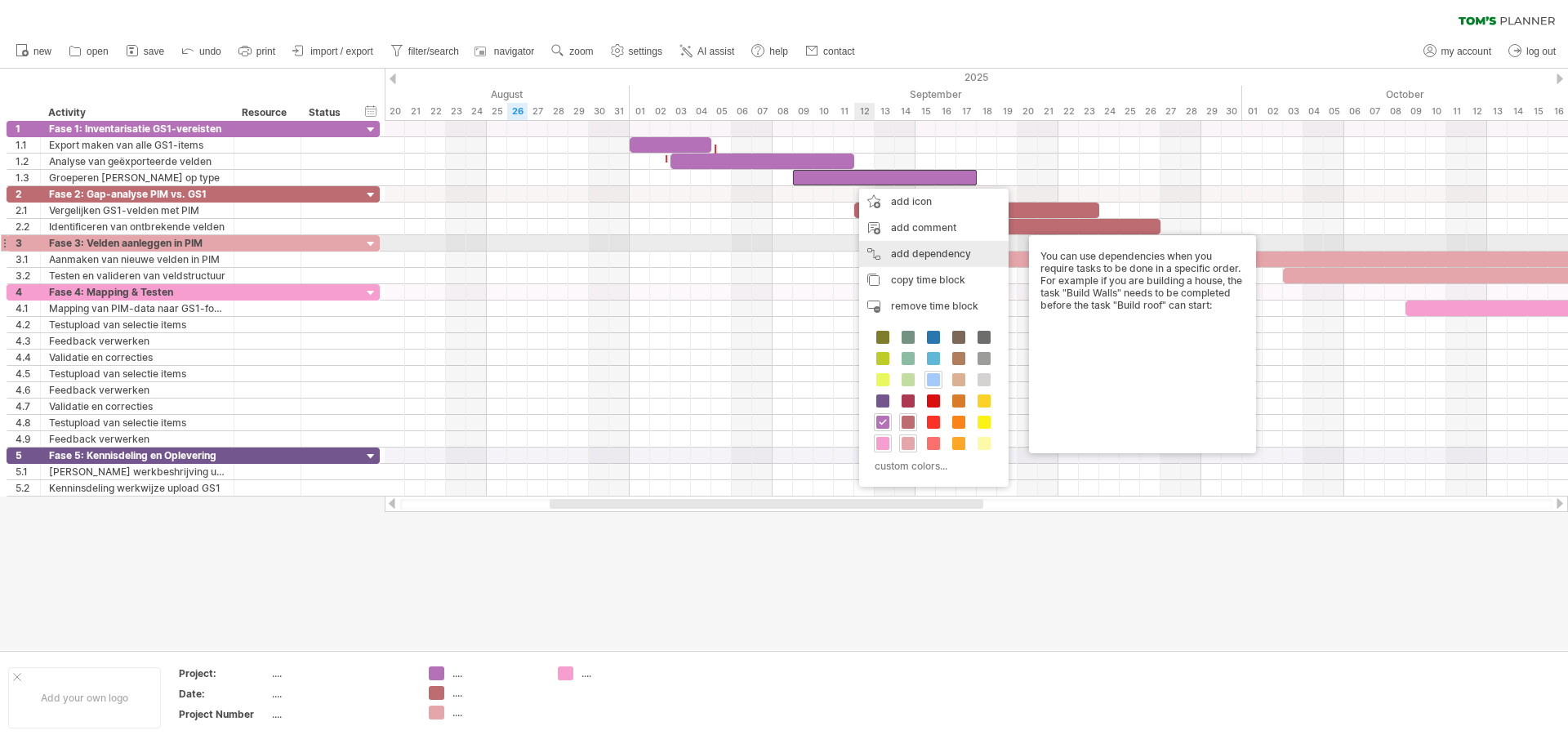
click at [889, 249] on div "add dependency You can use dependencies when you require tasks to be done in a …" at bounding box center [933, 254] width 150 height 26
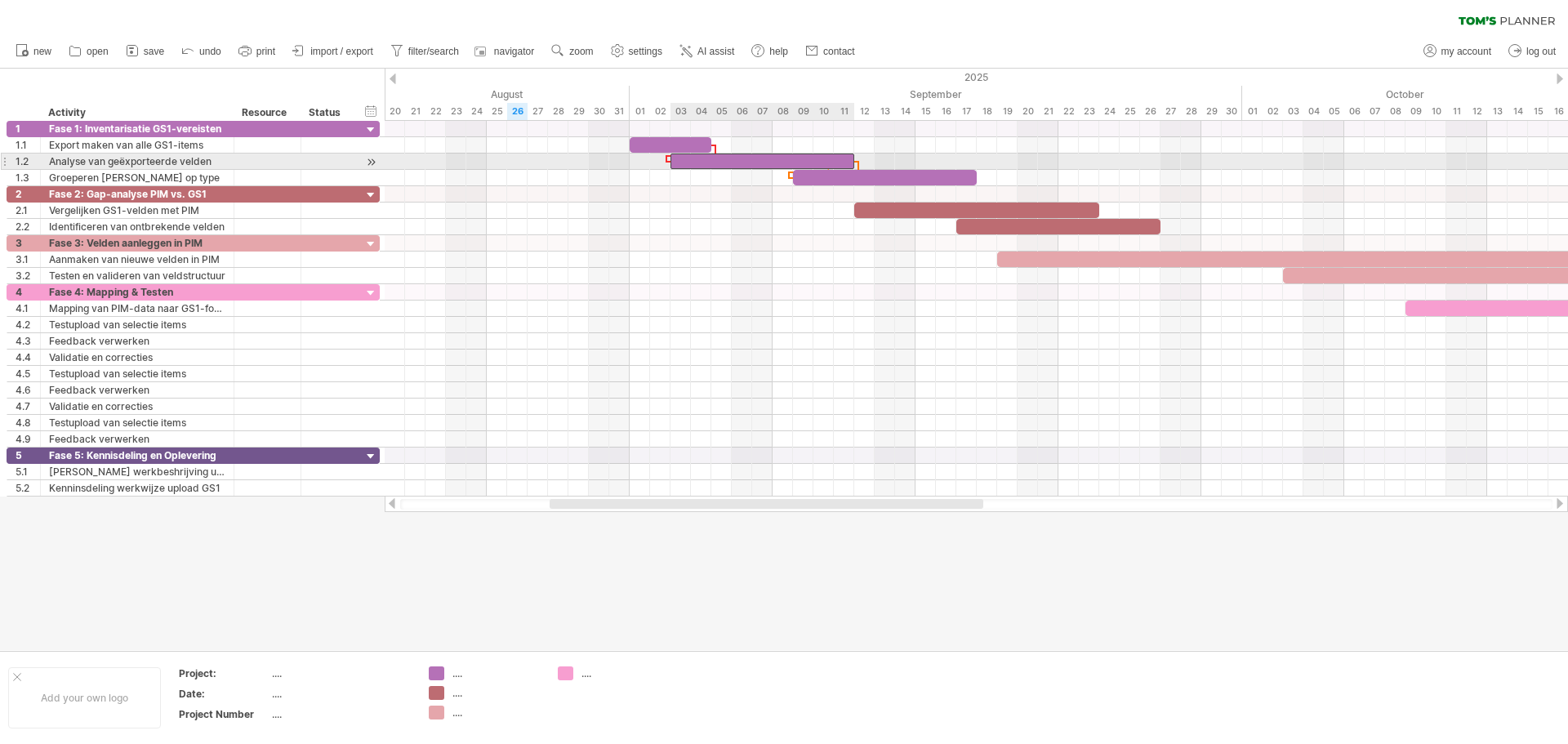
click at [846, 160] on div at bounding box center [763, 161] width 184 height 16
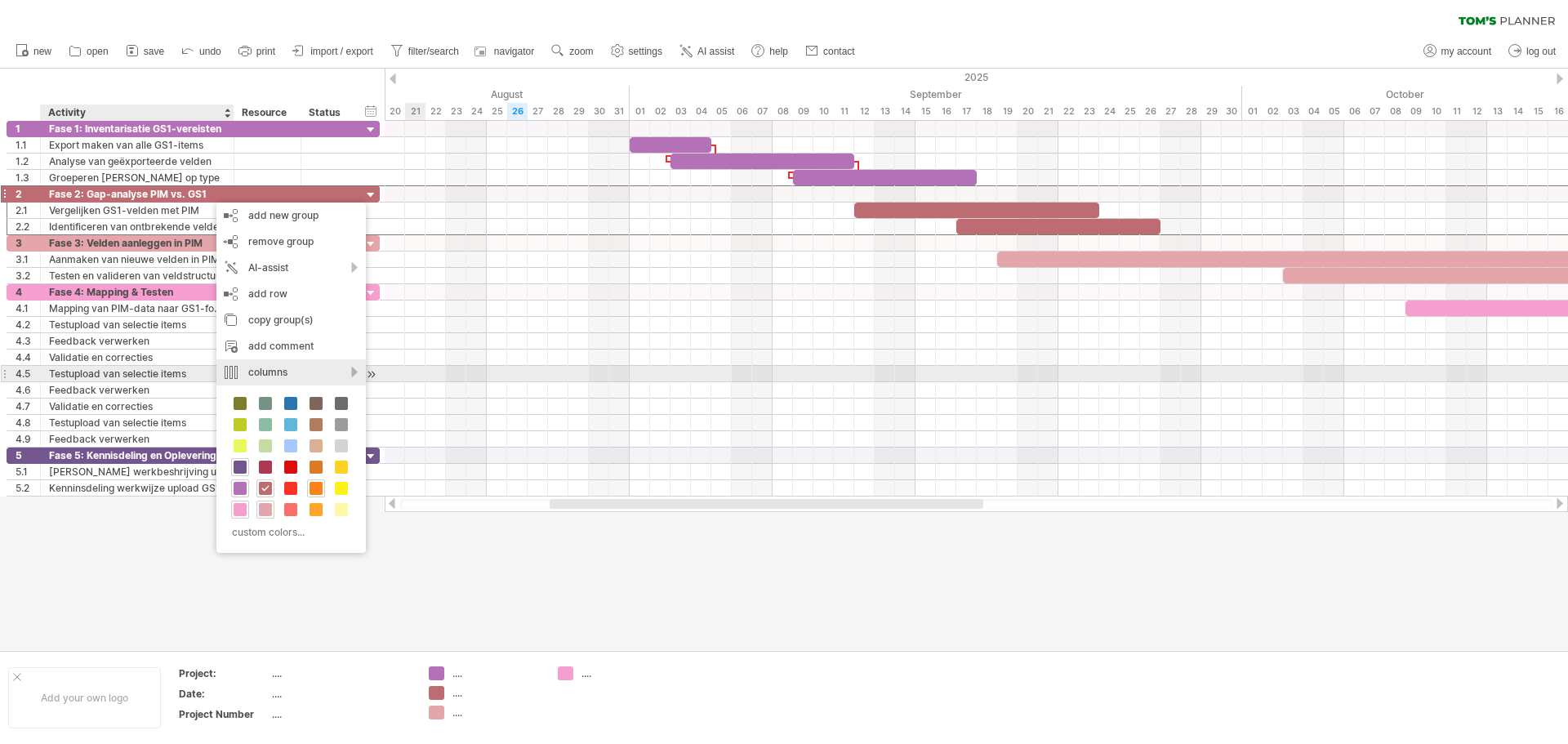
click at [353, 371] on div "columns" at bounding box center [291, 372] width 150 height 26
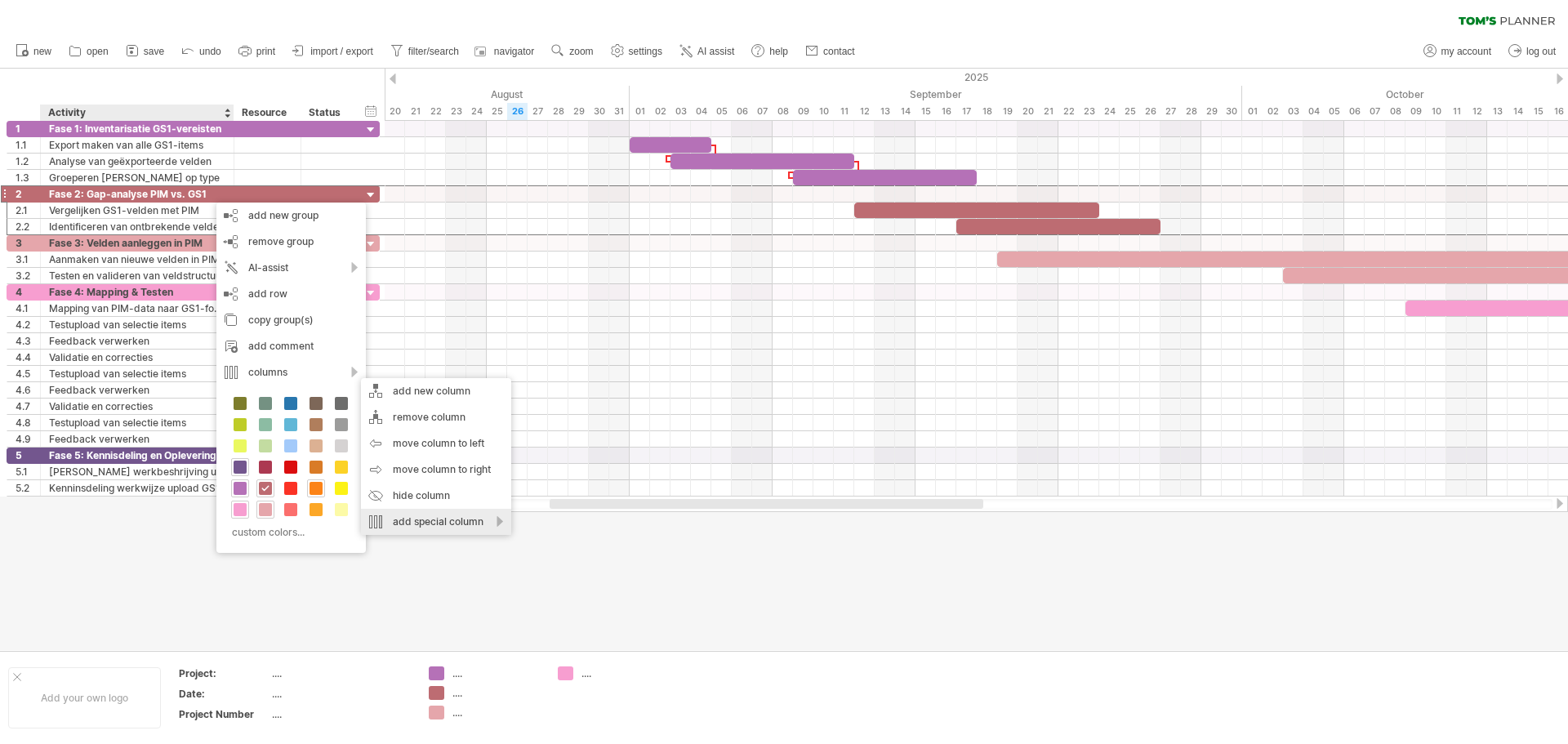
click at [480, 519] on div "add special column" at bounding box center [436, 522] width 151 height 26
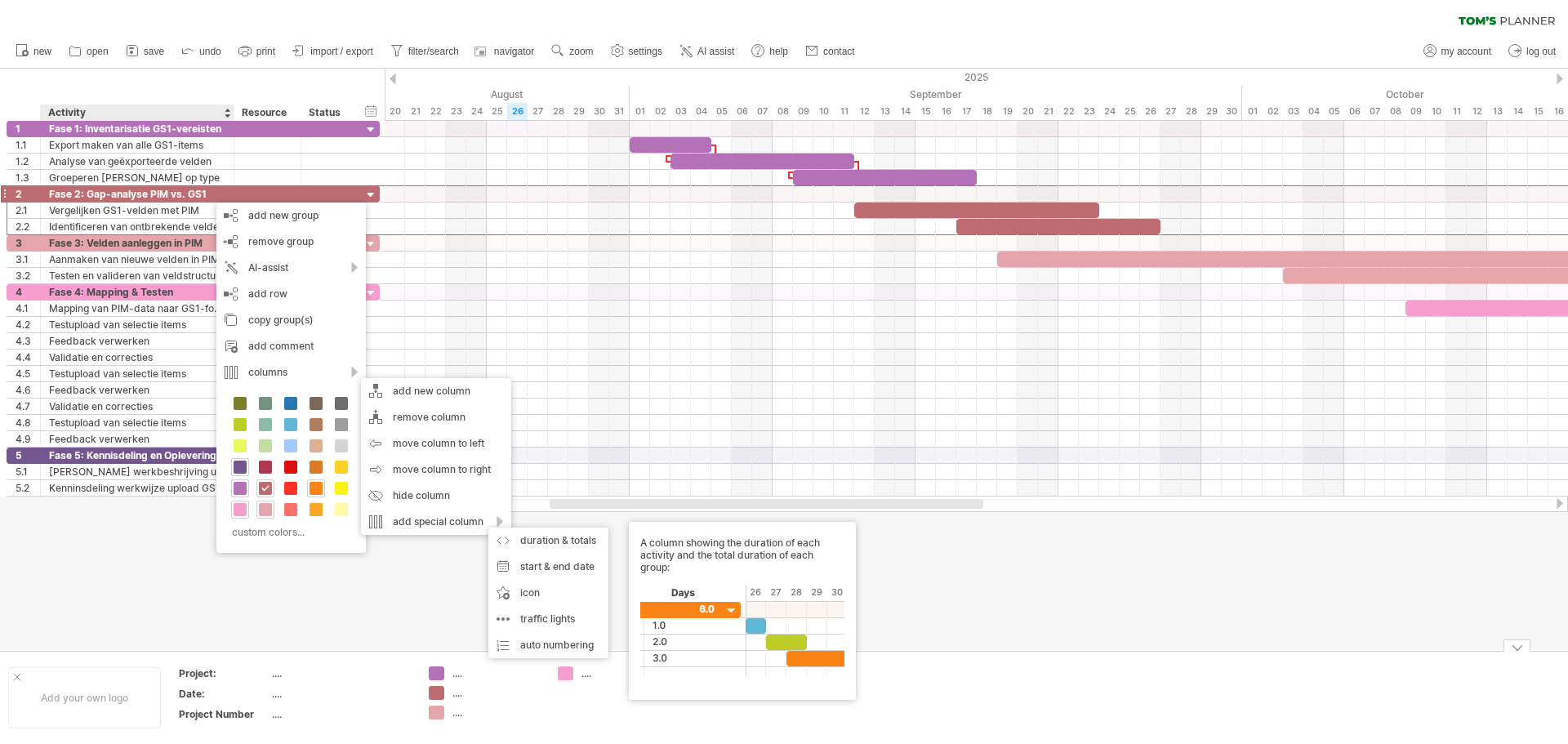
click at [435, 676] on div "Trying to reach [DOMAIN_NAME] Connected again... 0% clear filter new 1" at bounding box center [784, 372] width 1568 height 744
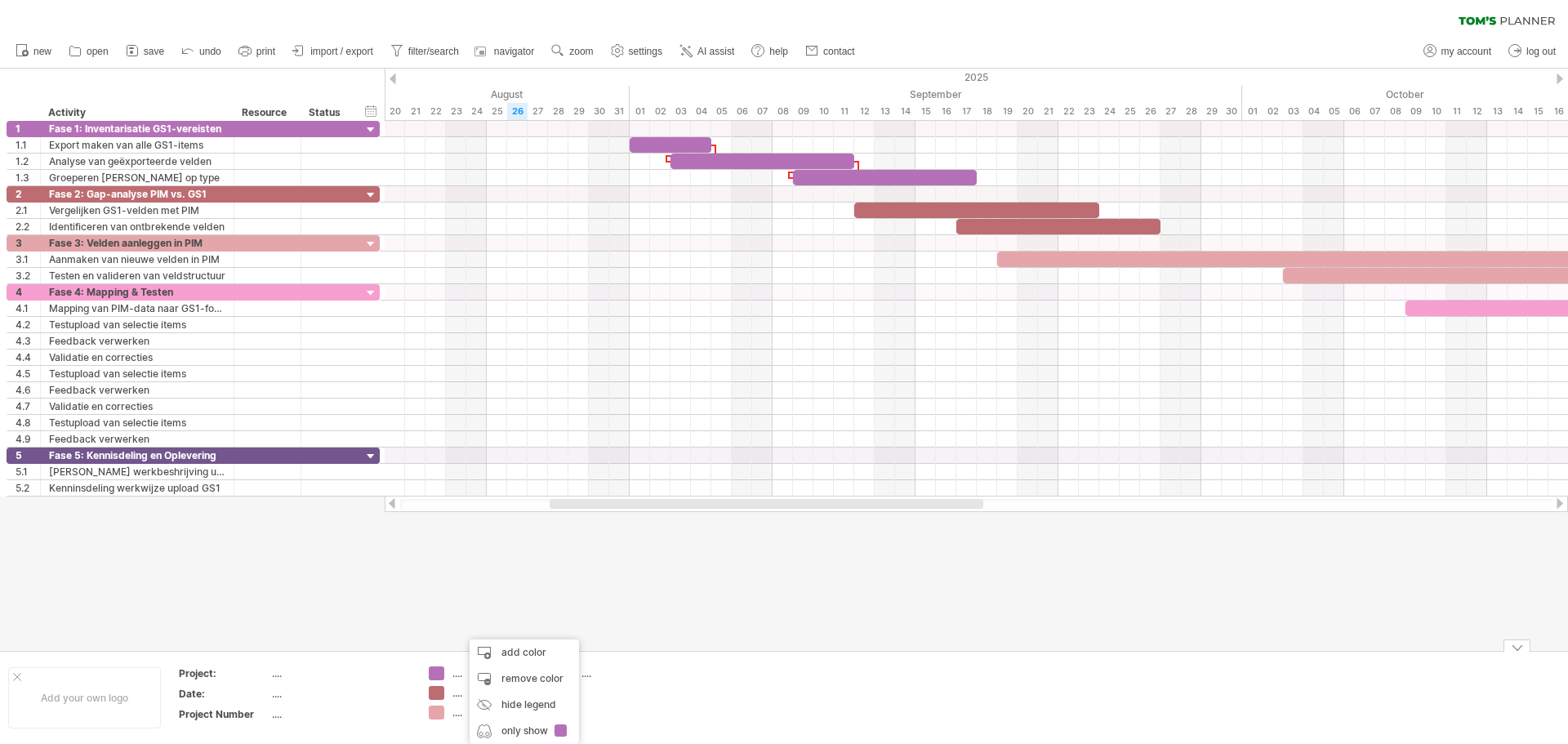
click at [308, 612] on div at bounding box center [784, 359] width 1568 height 582
click at [439, 671] on div "Trying to reach [DOMAIN_NAME] Connected again... 0% clear filter new 1" at bounding box center [784, 372] width 1568 height 744
click at [456, 677] on div "...." at bounding box center [497, 674] width 89 height 14
type input "*"
click at [691, 580] on div at bounding box center [784, 359] width 1568 height 582
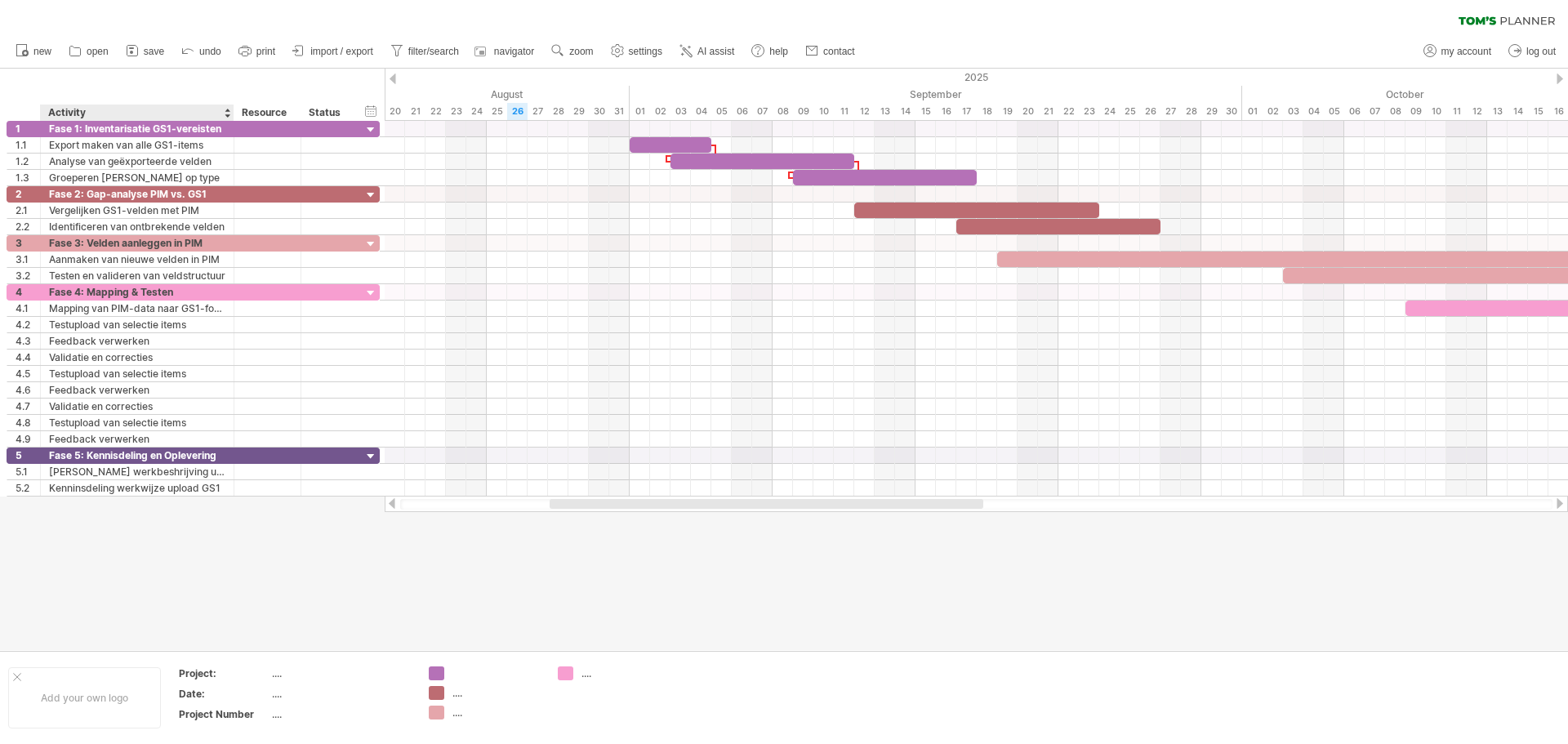
click at [98, 568] on div at bounding box center [784, 359] width 1568 height 582
